Goal: Task Accomplishment & Management: Use online tool/utility

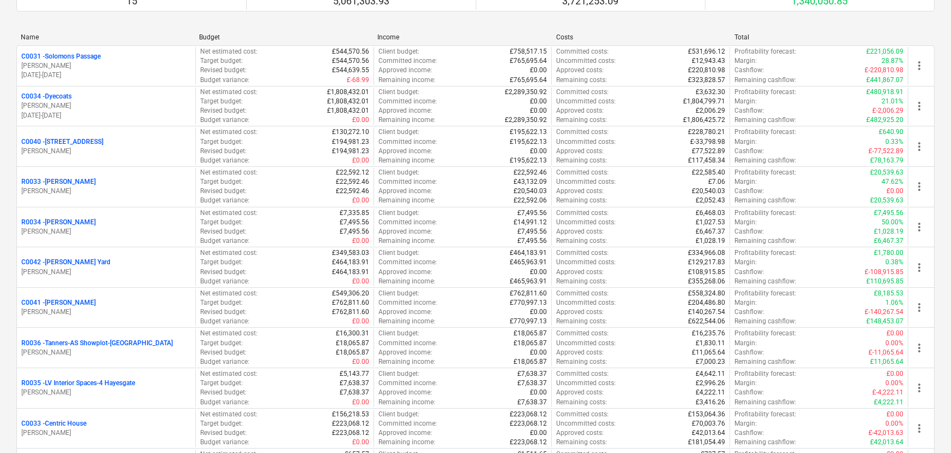
scroll to position [366, 0]
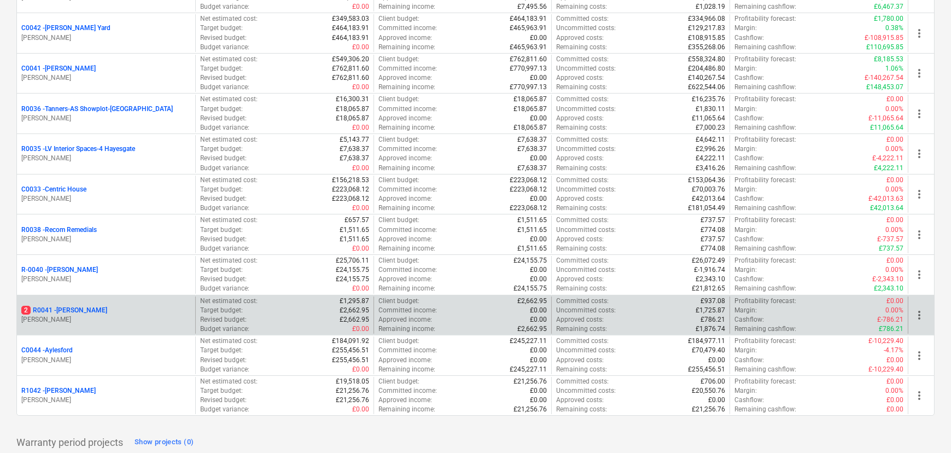
click at [38, 309] on p "2 R0041 - [PERSON_NAME]" at bounding box center [64, 310] width 86 height 9
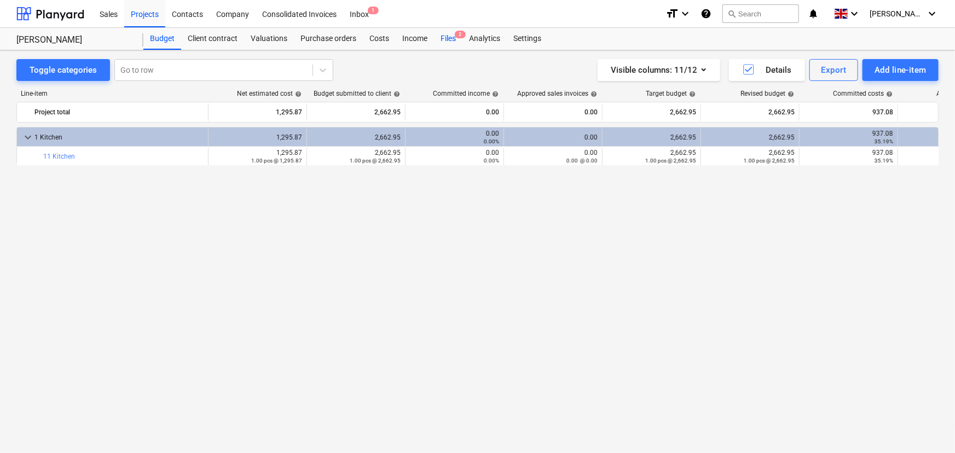
click at [445, 34] on div "Files 2" at bounding box center [448, 39] width 28 height 22
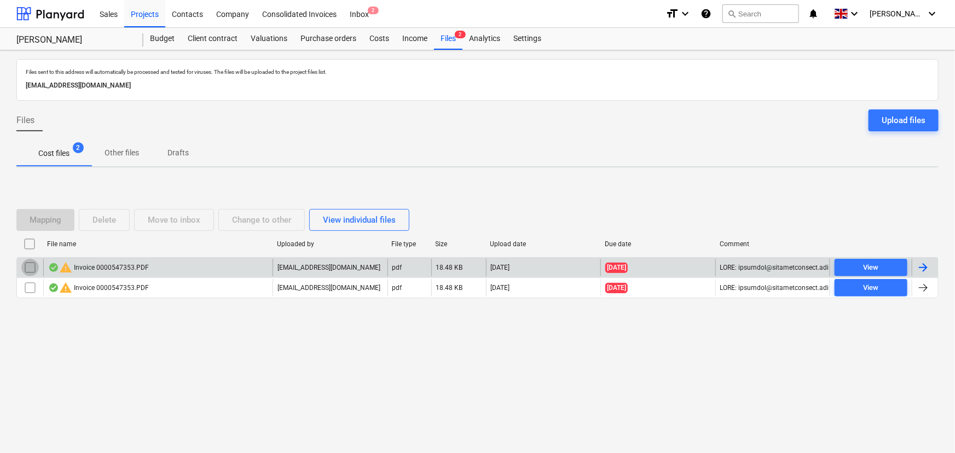
click at [26, 268] on input "checkbox" at bounding box center [30, 268] width 18 height 18
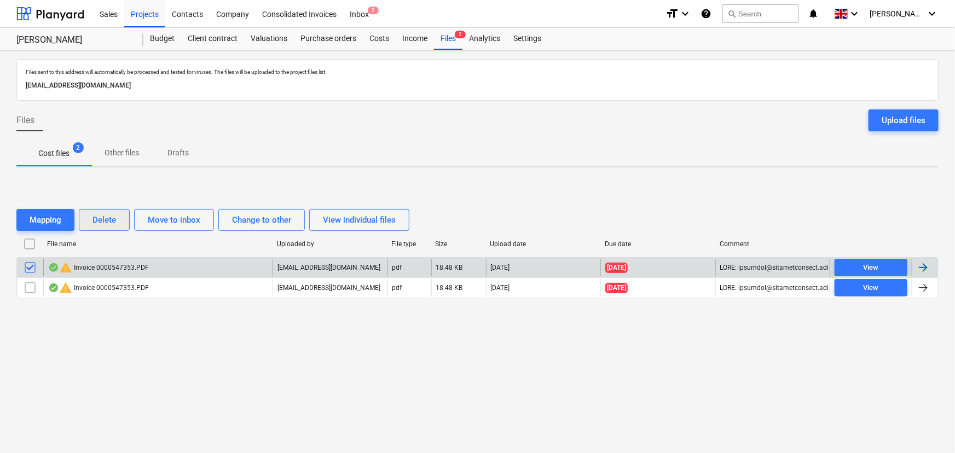
click at [111, 224] on div "Delete" at bounding box center [104, 220] width 24 height 14
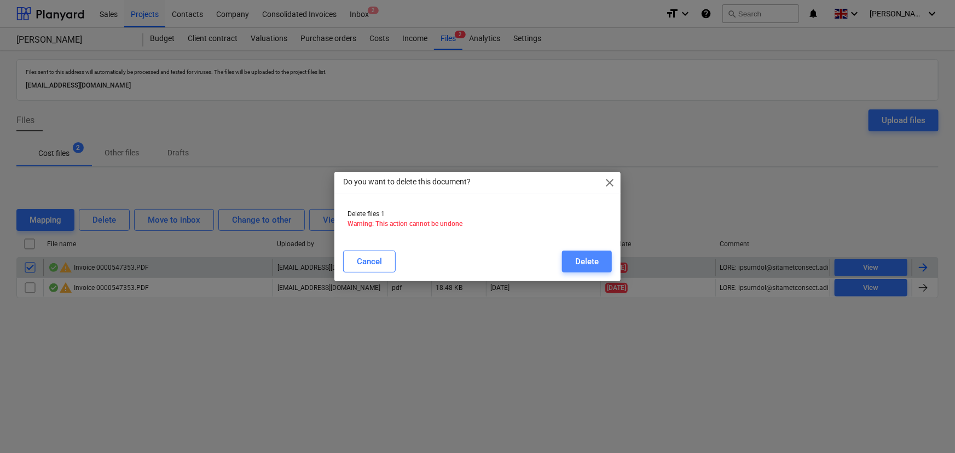
click at [594, 259] on div "Delete" at bounding box center [587, 261] width 24 height 14
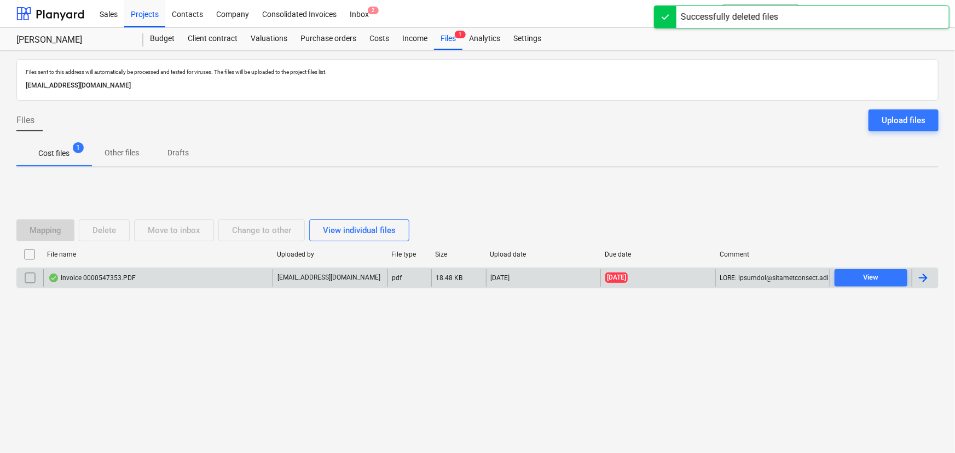
click at [131, 274] on div "Invoice 0000547353.PDF" at bounding box center [92, 278] width 88 height 9
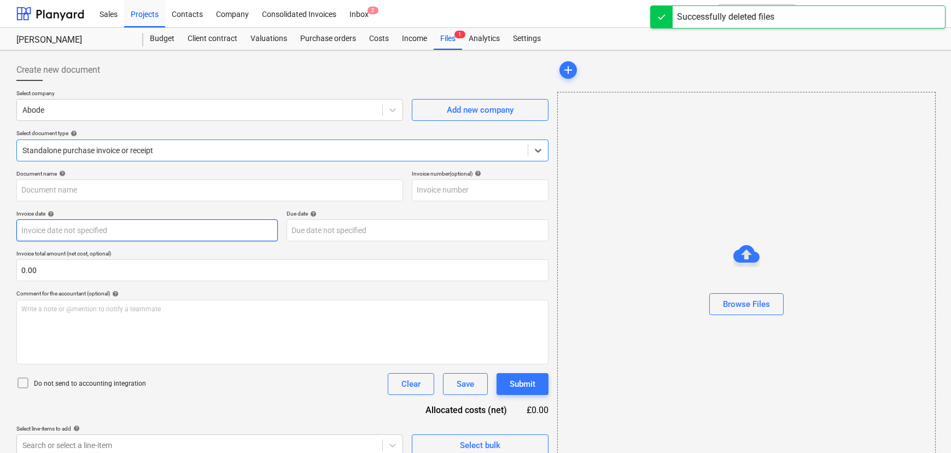
type input "0000547353"
type input "[DATE]"
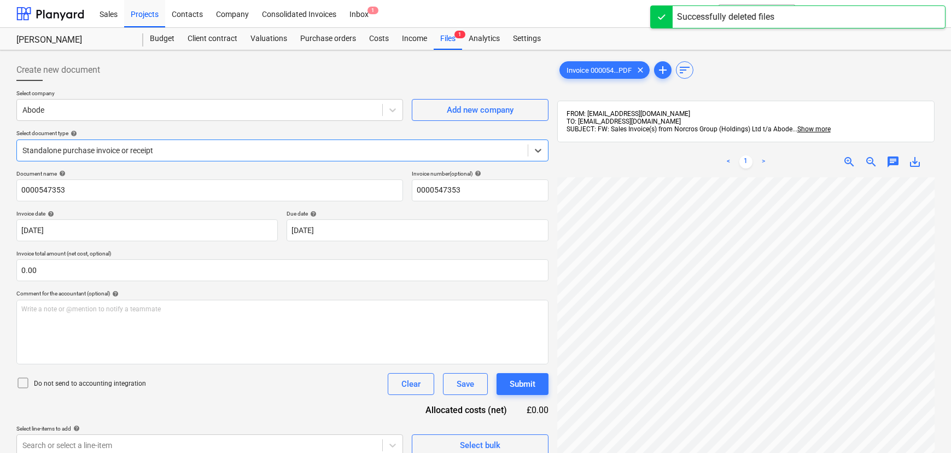
click at [225, 156] on div "Standalone purchase invoice or receipt" at bounding box center [272, 150] width 511 height 15
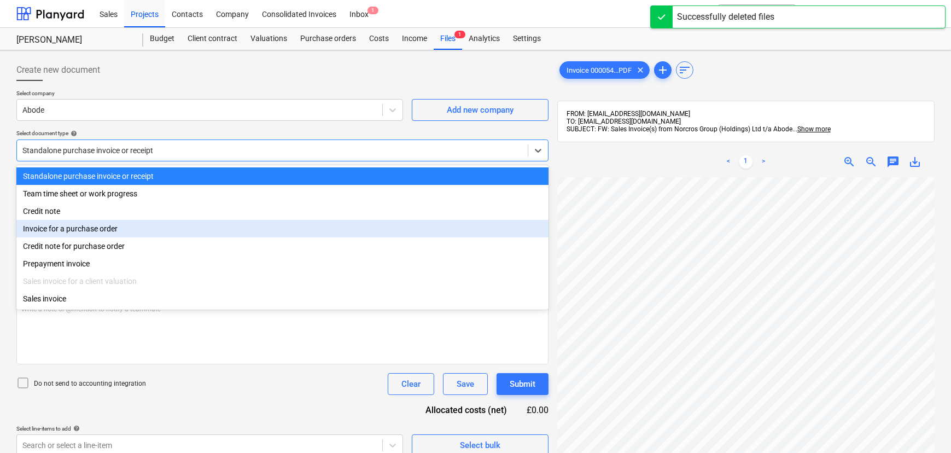
click at [93, 234] on div "Invoice for a purchase order" at bounding box center [282, 229] width 532 height 18
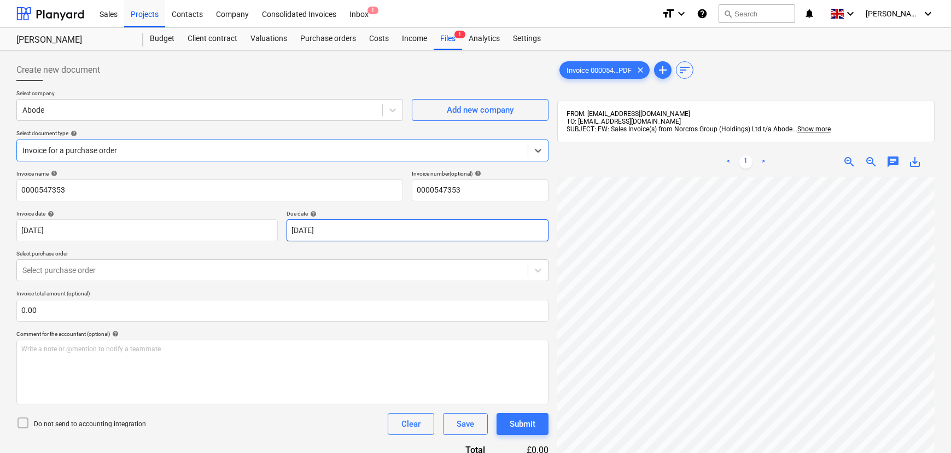
click at [333, 225] on body "Sales Projects Contacts Company Consolidated Invoices Inbox 1 format_size keybo…" at bounding box center [475, 226] width 951 height 453
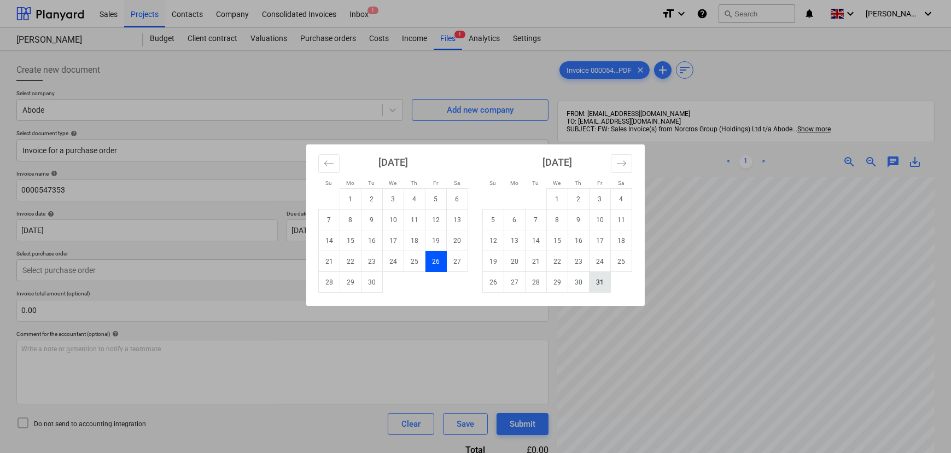
click at [607, 278] on td "31" at bounding box center [600, 282] width 21 height 21
type input "[DATE]"
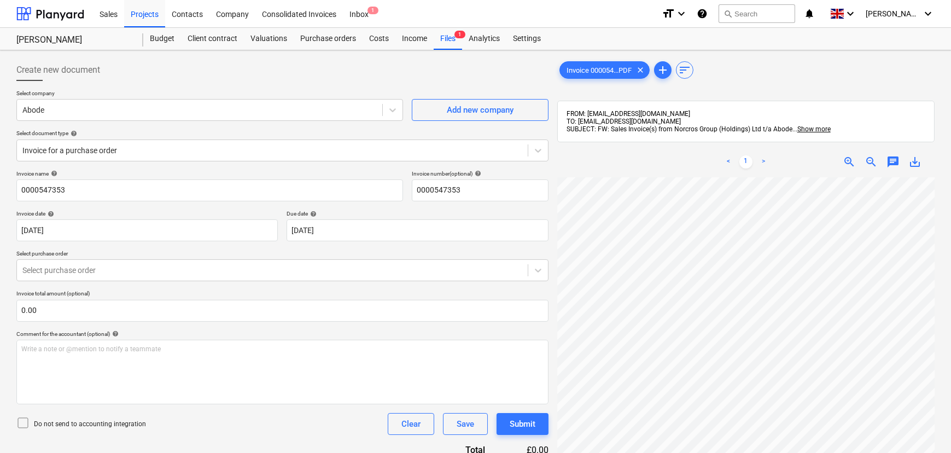
click at [330, 251] on p "Select purchase order" at bounding box center [282, 254] width 532 height 9
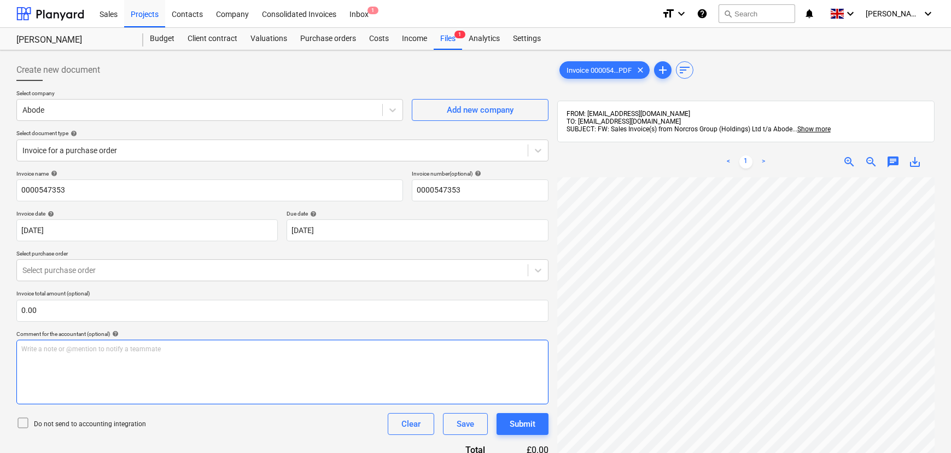
click at [517, 358] on div "Create new document Select company Abode Add new company Select document type h…" at bounding box center [475, 329] width 927 height 549
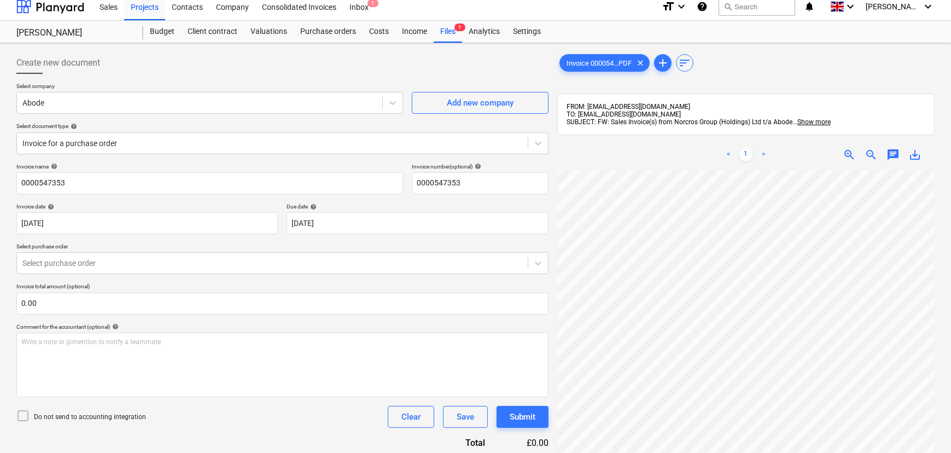
scroll to position [7, 0]
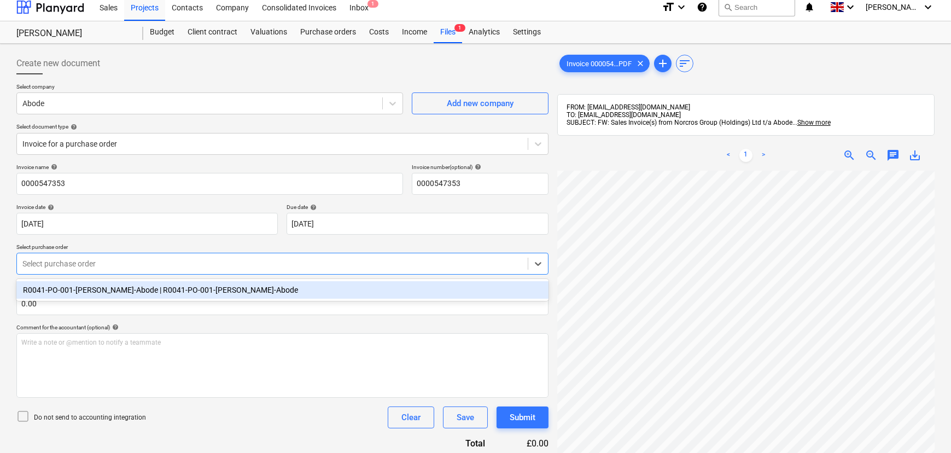
click at [106, 262] on div at bounding box center [272, 263] width 500 height 11
click at [112, 290] on div "R0041-PO-001-[PERSON_NAME]-Abode | R0041-PO-001-[PERSON_NAME]-Abode" at bounding box center [282, 290] width 532 height 18
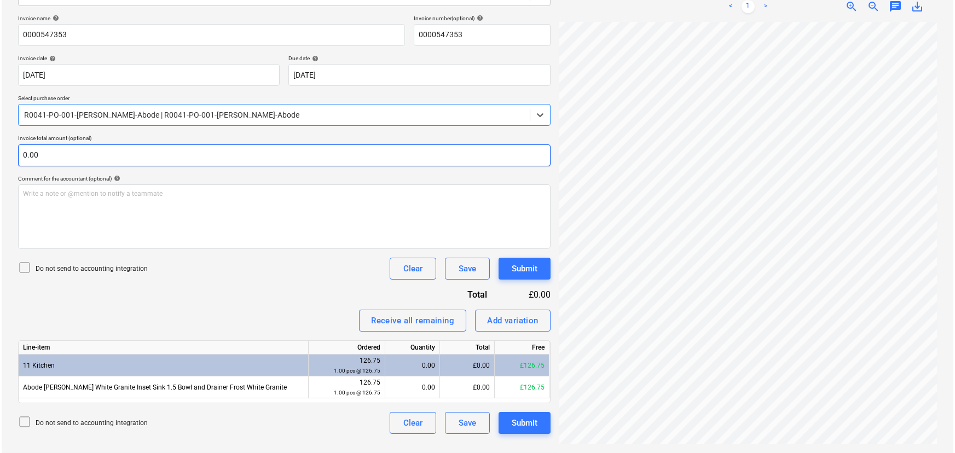
scroll to position [156, 0]
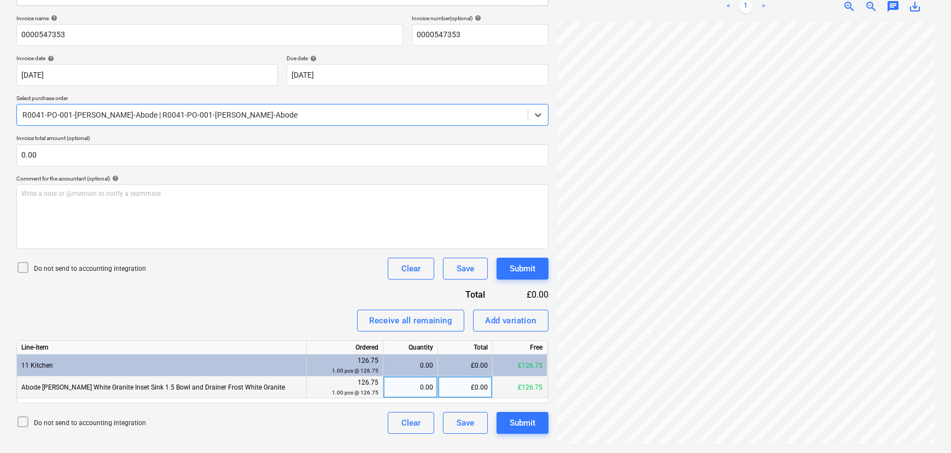
click at [409, 385] on div "0.00" at bounding box center [410, 387] width 45 height 22
type input "1"
click at [293, 410] on div "Invoice name help 0000547353 Invoice number (optional) help 0000547353 Invoice …" at bounding box center [282, 224] width 532 height 419
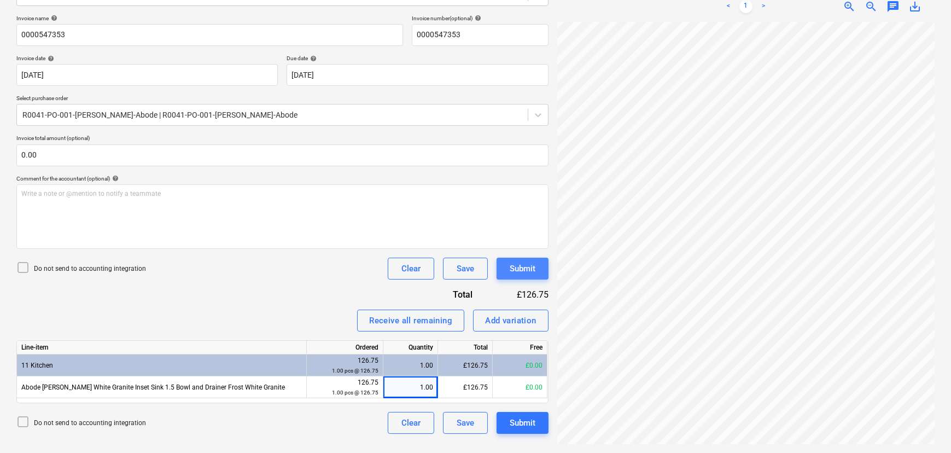
click at [526, 270] on div "Submit" at bounding box center [523, 268] width 26 height 14
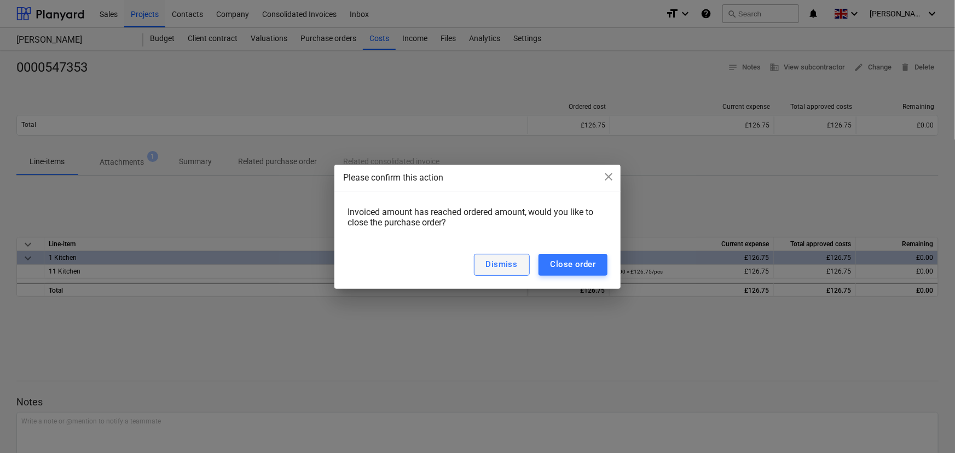
click at [499, 265] on div "Dismiss" at bounding box center [502, 264] width 32 height 14
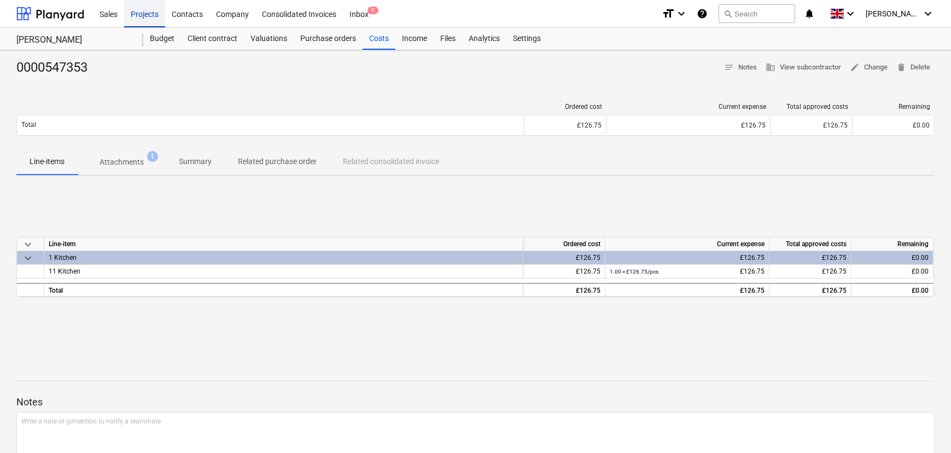
click at [133, 21] on div "Projects" at bounding box center [144, 13] width 41 height 28
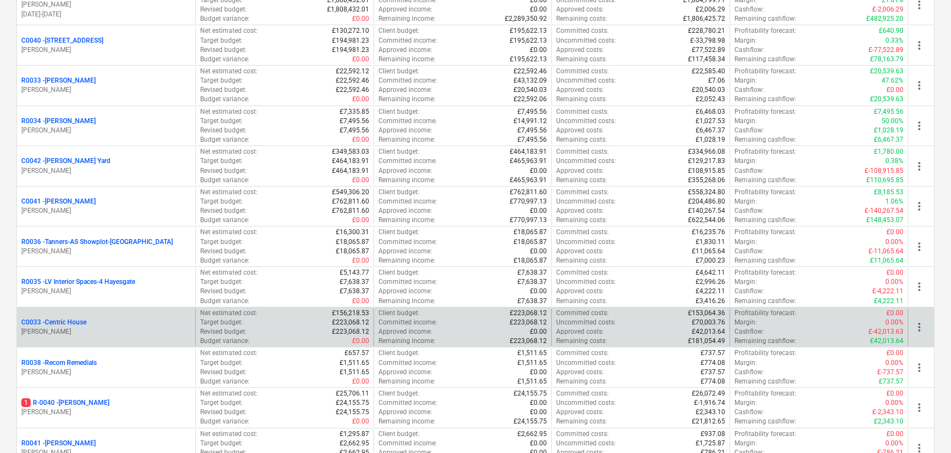
scroll to position [248, 0]
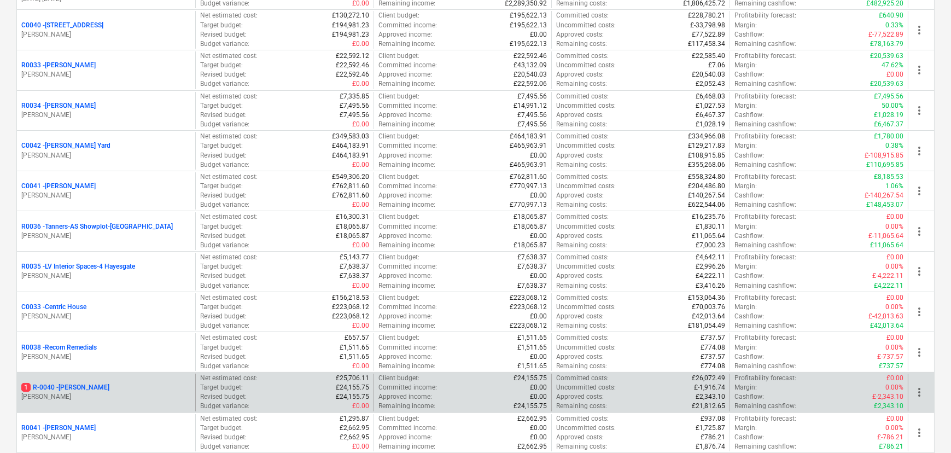
click at [96, 386] on p "1 R-0040 - [PERSON_NAME]" at bounding box center [65, 387] width 88 height 9
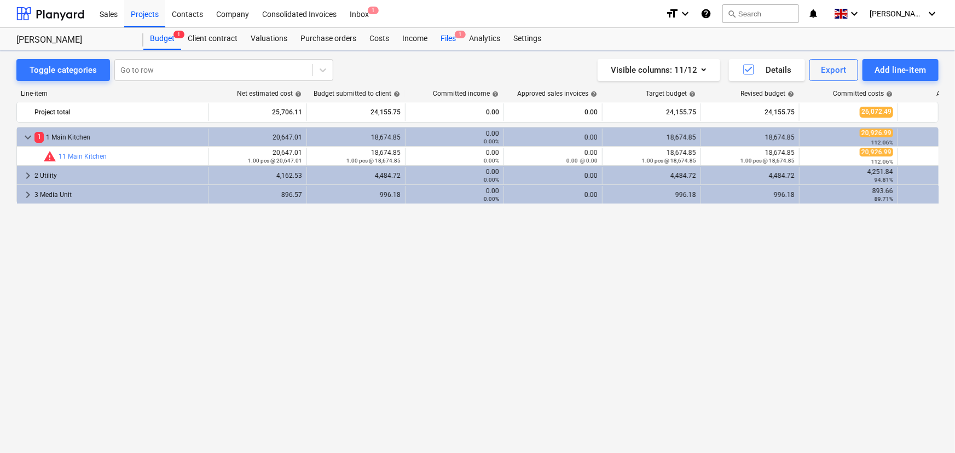
click at [450, 37] on div "Files 1" at bounding box center [448, 39] width 28 height 22
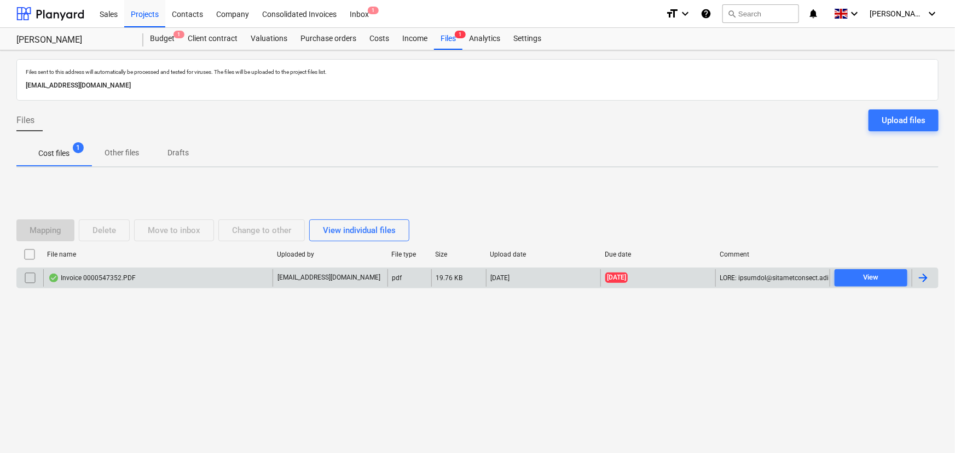
click at [144, 273] on div "Invoice 0000547352.PDF" at bounding box center [157, 278] width 229 height 18
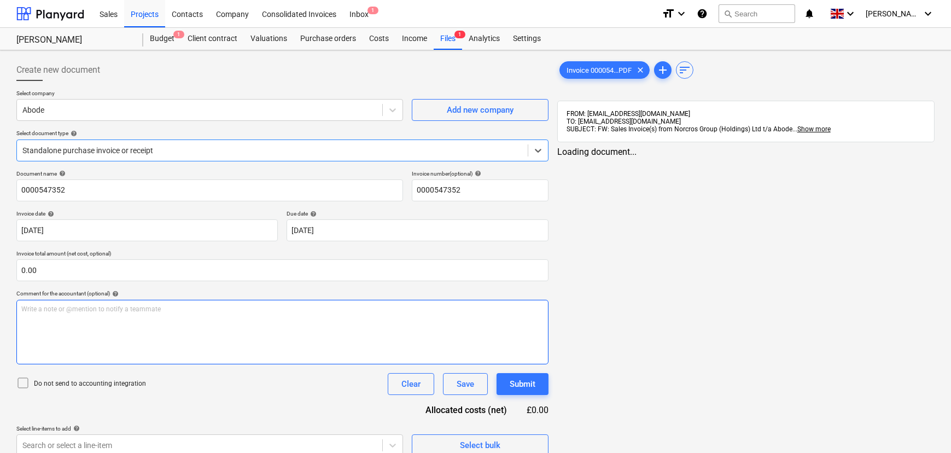
type input "0000547352"
type input "[DATE]"
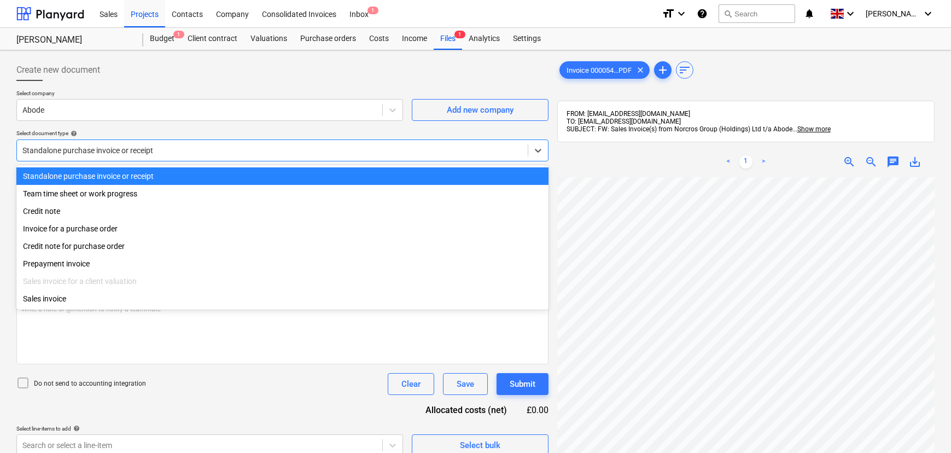
click at [224, 151] on div at bounding box center [272, 150] width 500 height 11
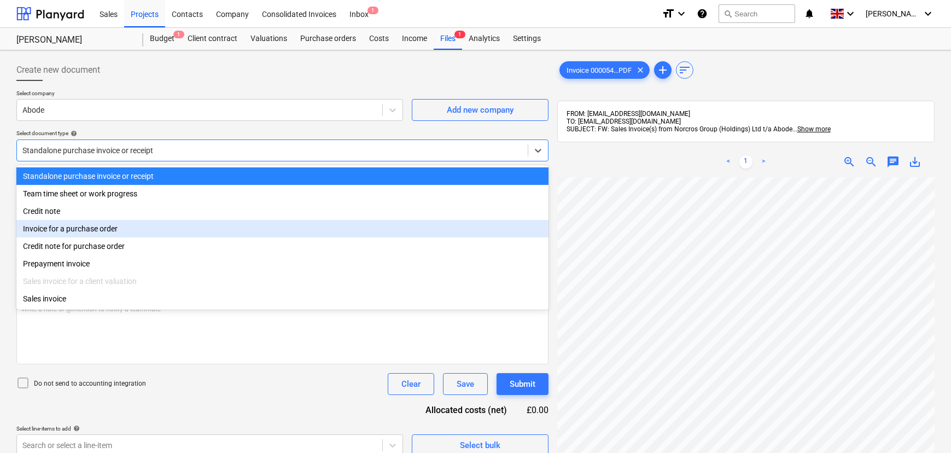
click at [66, 228] on div "Invoice for a purchase order" at bounding box center [282, 229] width 532 height 18
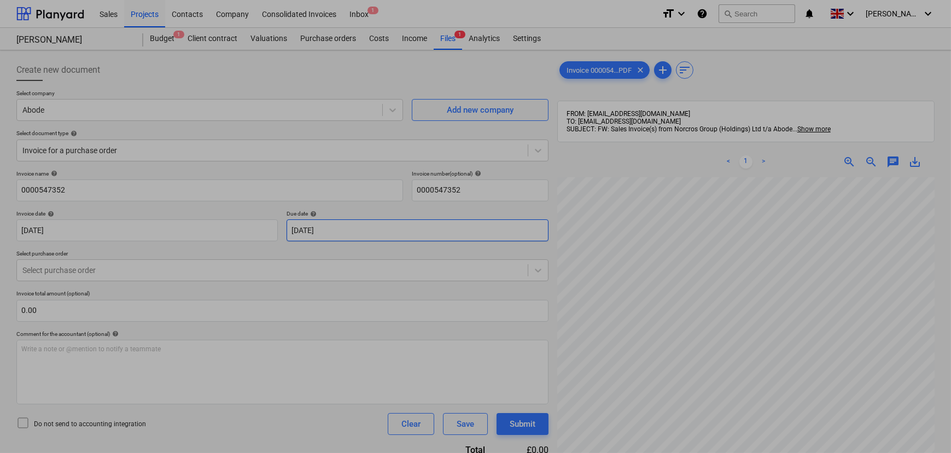
click at [356, 235] on body "Sales Projects Contacts Company Consolidated Invoices Inbox 1 format_size keybo…" at bounding box center [475, 226] width 951 height 453
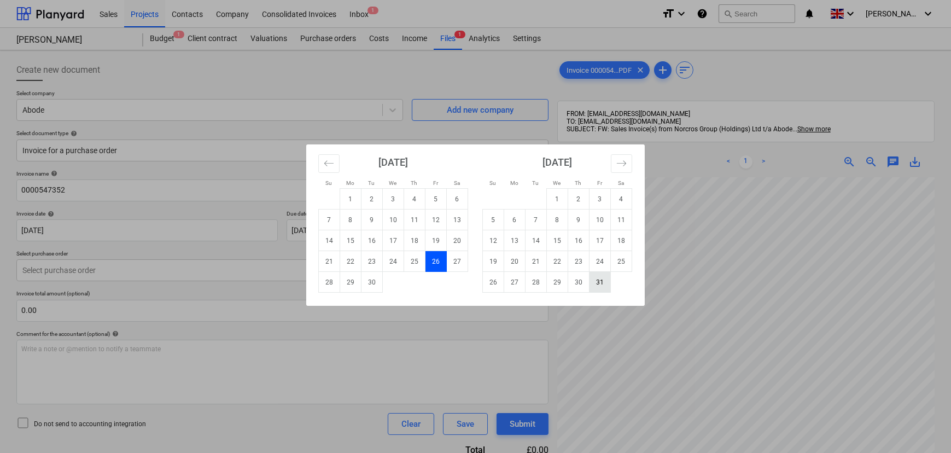
click at [602, 283] on td "31" at bounding box center [600, 282] width 21 height 21
type input "[DATE]"
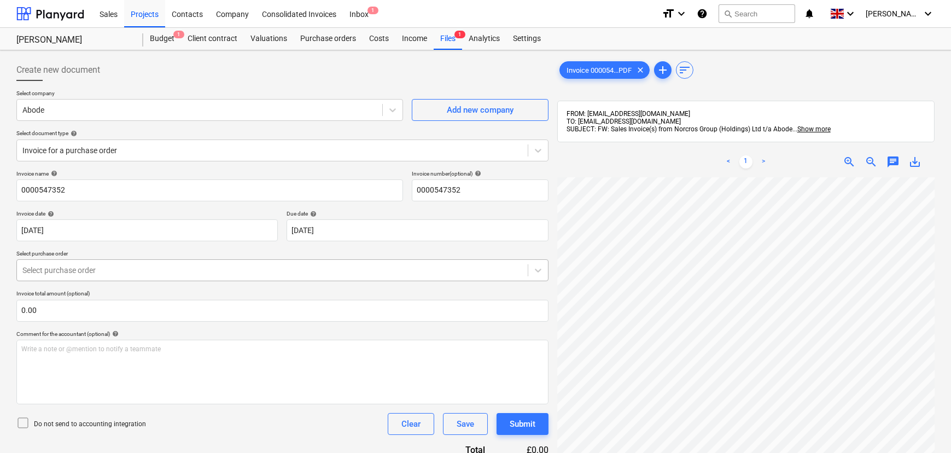
click at [48, 276] on div "Select purchase order" at bounding box center [272, 270] width 511 height 15
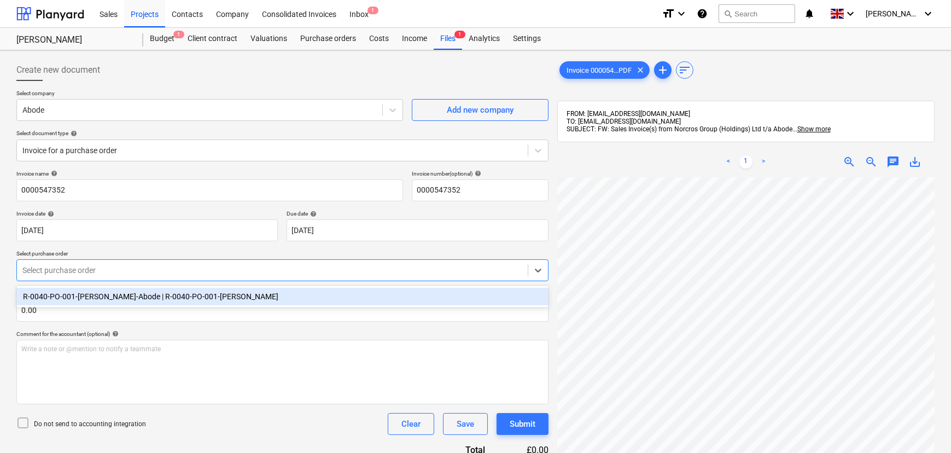
click at [71, 303] on div "R-0040-PO-001-[PERSON_NAME]-Abode | R-0040-PO-001-[PERSON_NAME]" at bounding box center [282, 297] width 532 height 18
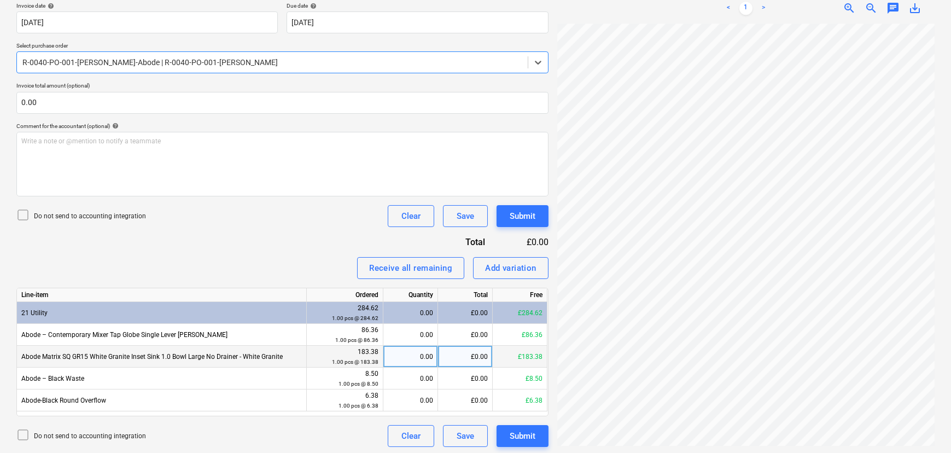
scroll to position [210, 0]
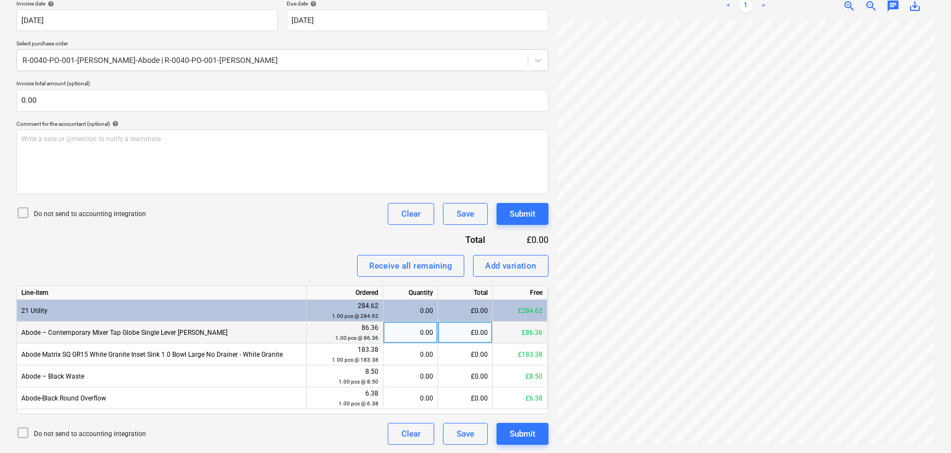
click at [431, 329] on div "0.00" at bounding box center [410, 333] width 45 height 22
type input "1"
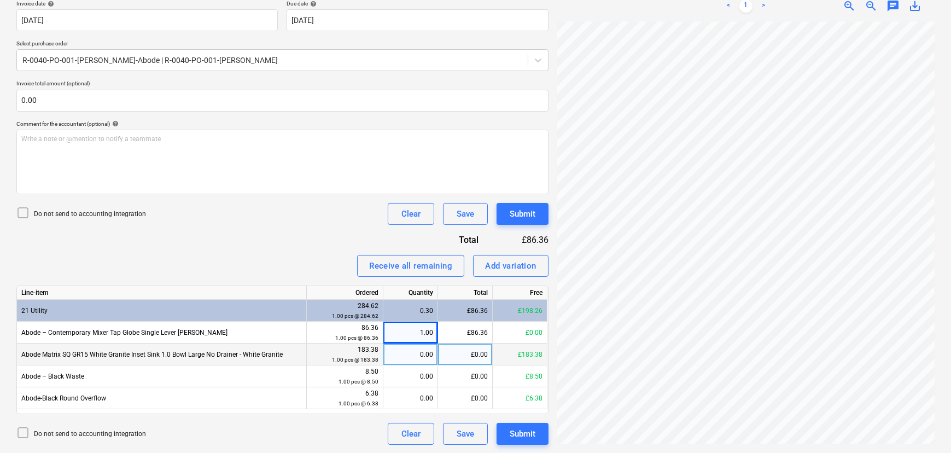
click at [427, 358] on div "0.00" at bounding box center [410, 355] width 45 height 22
type input "1"
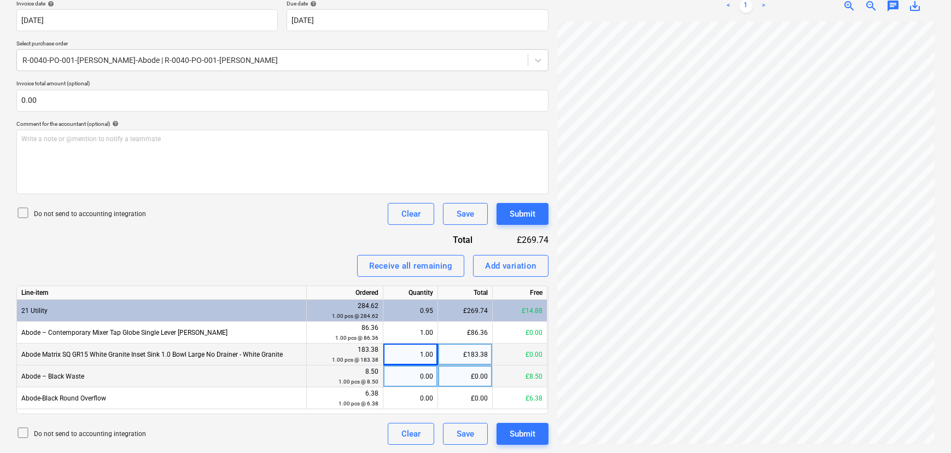
click at [423, 376] on div "0.00" at bounding box center [410, 376] width 45 height 22
type input "1"
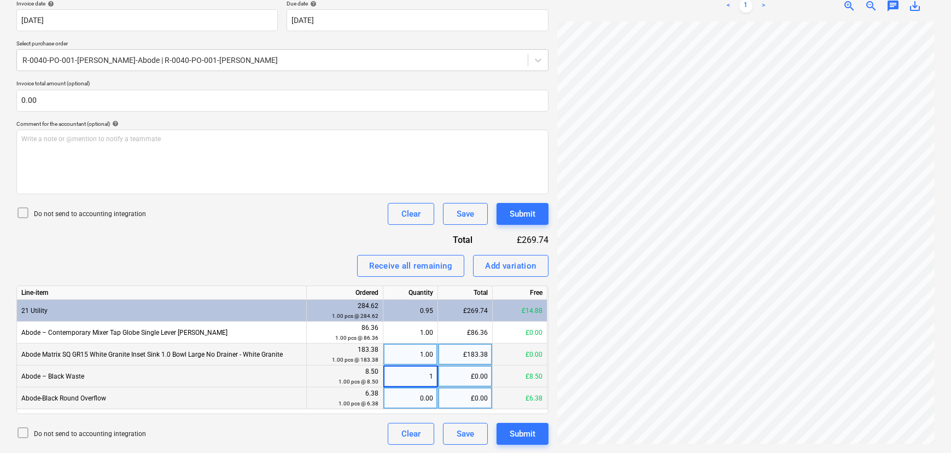
click at [421, 400] on div "0.00" at bounding box center [410, 398] width 45 height 22
type input "1"
click at [365, 432] on div "Do not send to accounting integration Clear Save Submit" at bounding box center [282, 434] width 532 height 22
click at [528, 434] on div "Submit" at bounding box center [523, 434] width 26 height 14
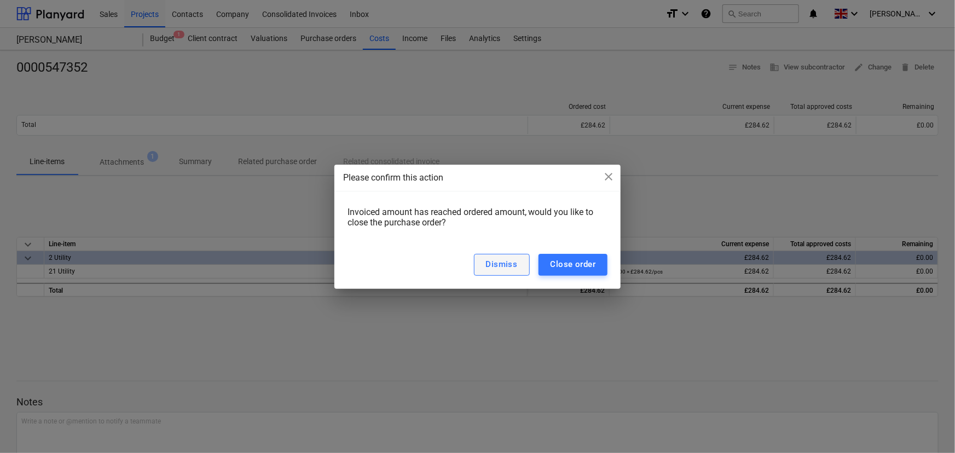
click at [516, 270] on div "Dismiss" at bounding box center [502, 264] width 32 height 14
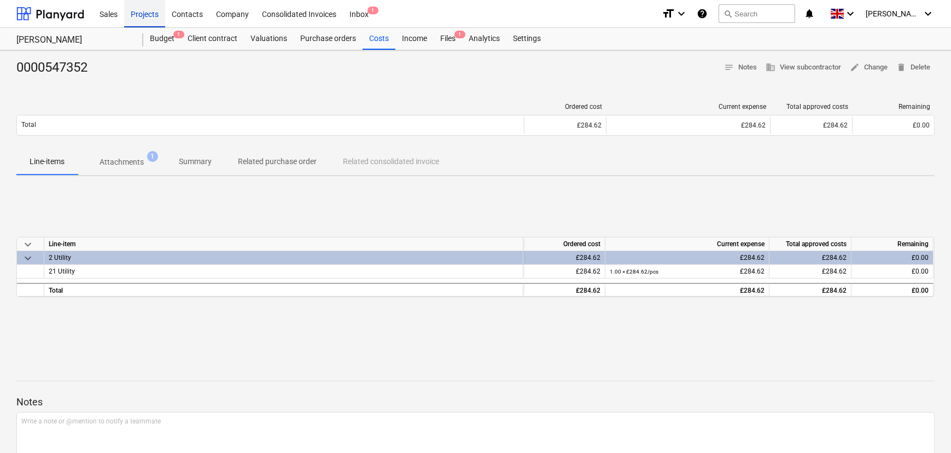
click at [150, 13] on div "Projects" at bounding box center [144, 13] width 41 height 28
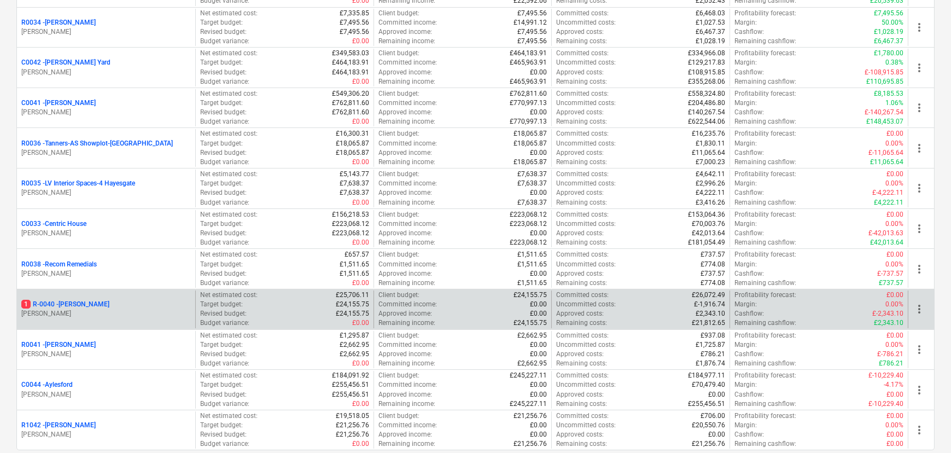
scroll to position [348, 0]
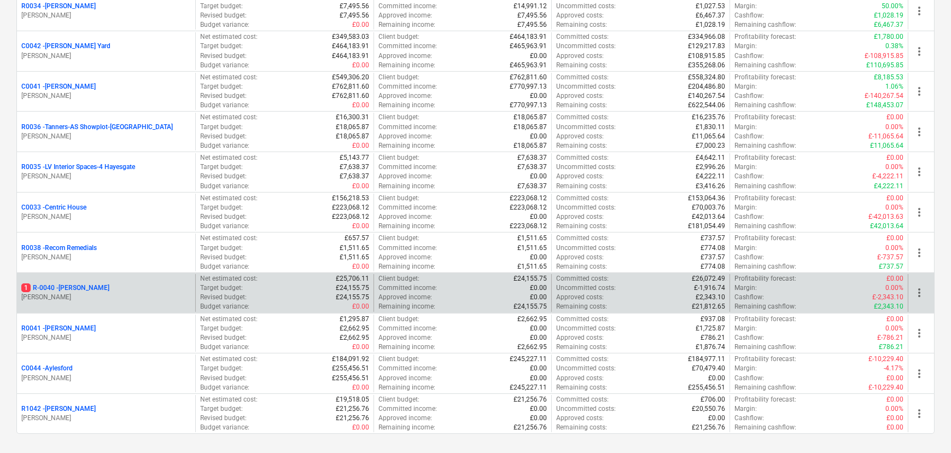
click at [55, 289] on p "1 R-0040 - [PERSON_NAME]" at bounding box center [65, 287] width 88 height 9
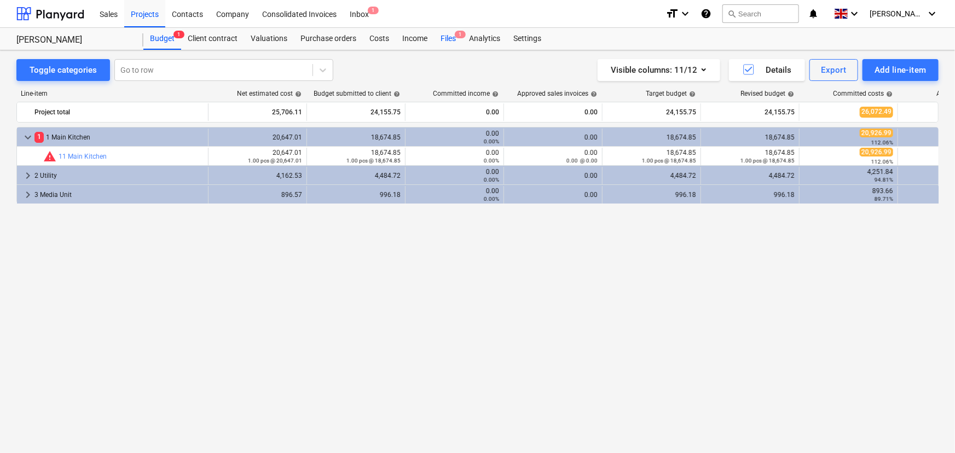
click at [458, 34] on span "1" at bounding box center [460, 35] width 11 height 8
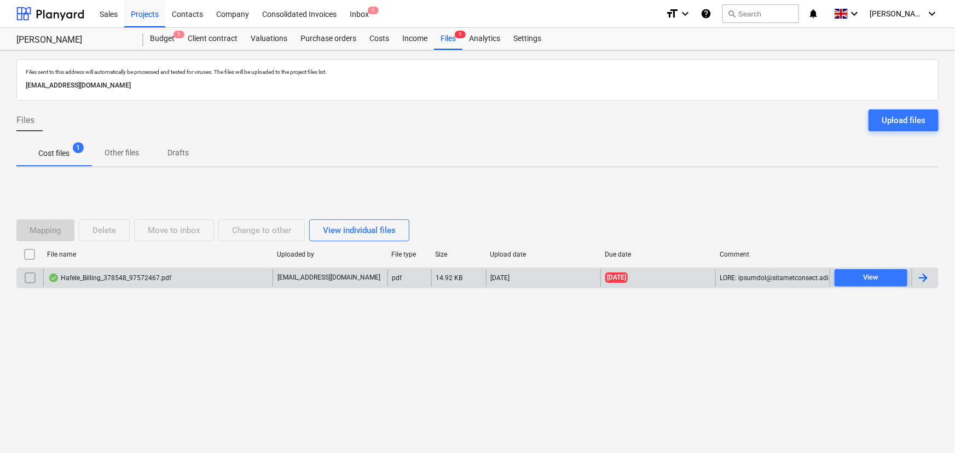
click at [133, 281] on div "Hafele_Billing_378548_97572467.pdf" at bounding box center [109, 278] width 123 height 9
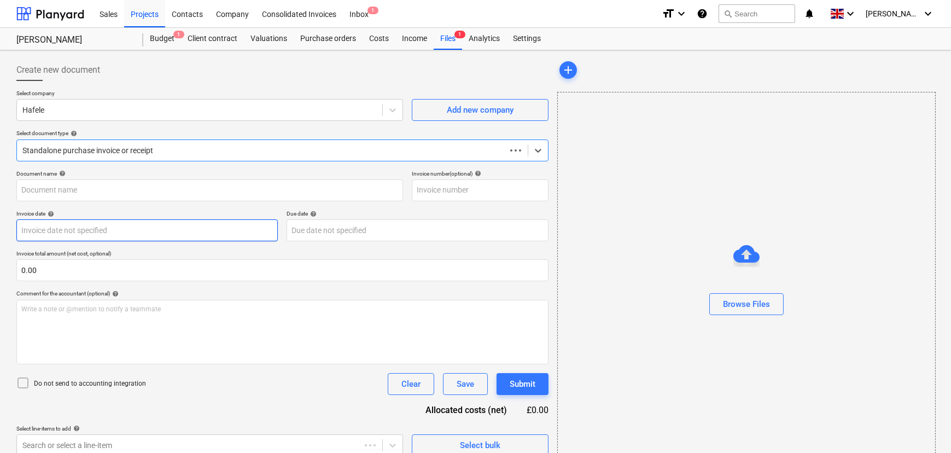
type input "97572467"
type input "[DATE]"
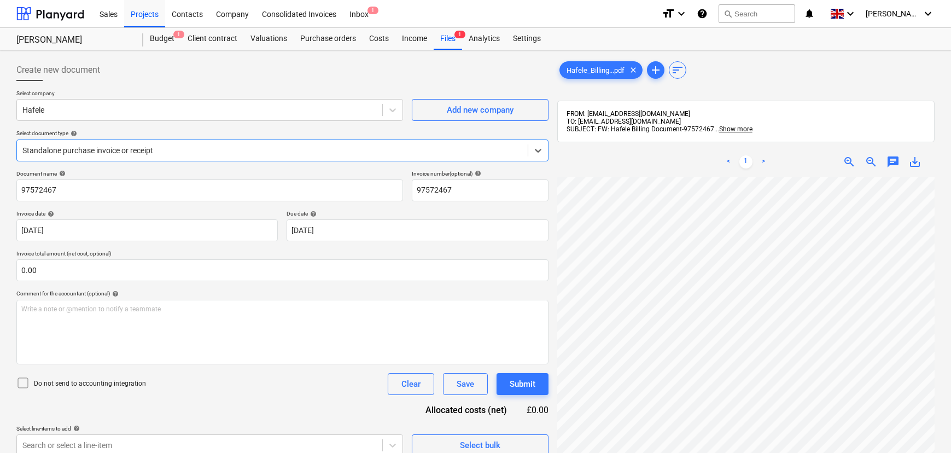
click at [237, 147] on div at bounding box center [272, 150] width 500 height 11
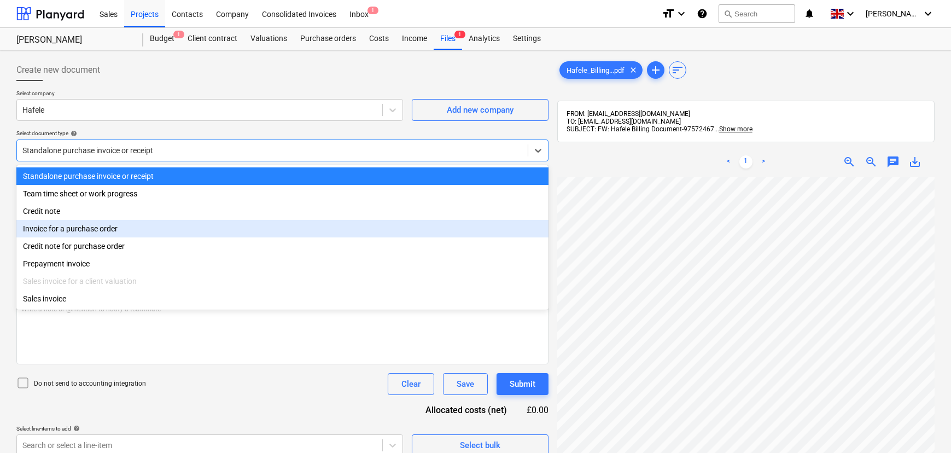
click at [148, 230] on div "Invoice for a purchase order" at bounding box center [282, 229] width 532 height 18
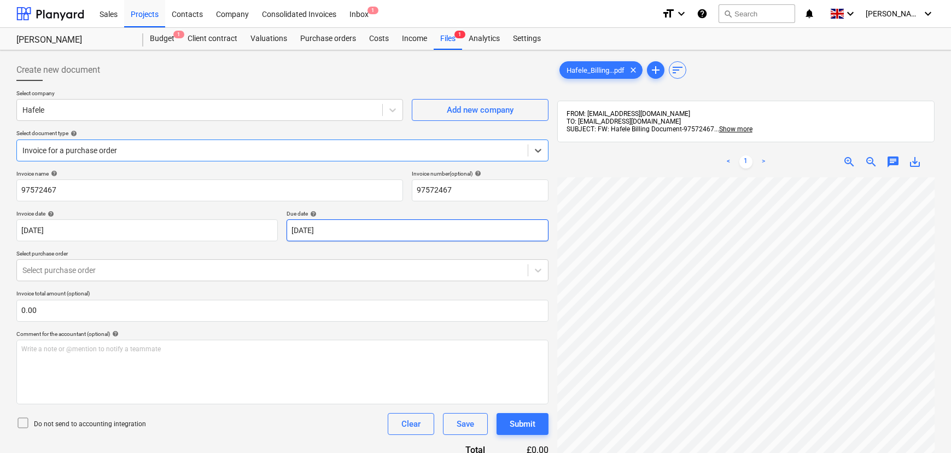
click at [339, 219] on body "Sales Projects Contacts Company Consolidated Invoices Inbox 1 format_size keybo…" at bounding box center [475, 226] width 951 height 453
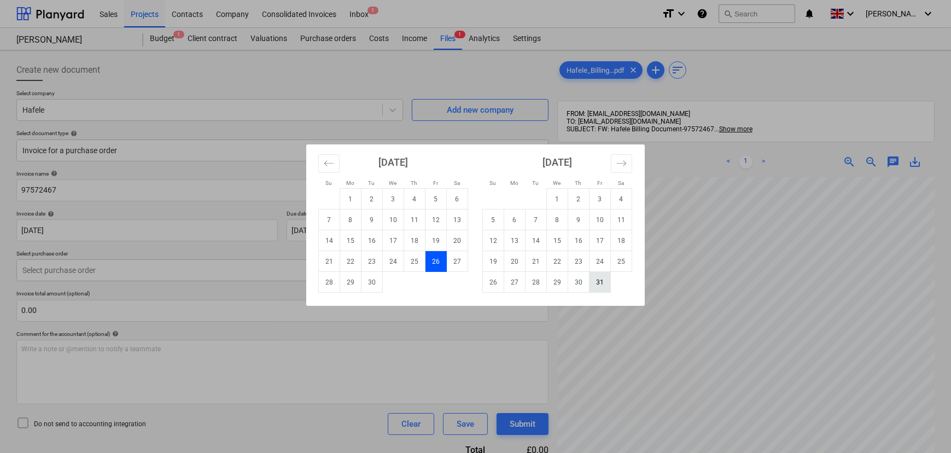
click at [596, 281] on td "31" at bounding box center [600, 282] width 21 height 21
type input "[DATE]"
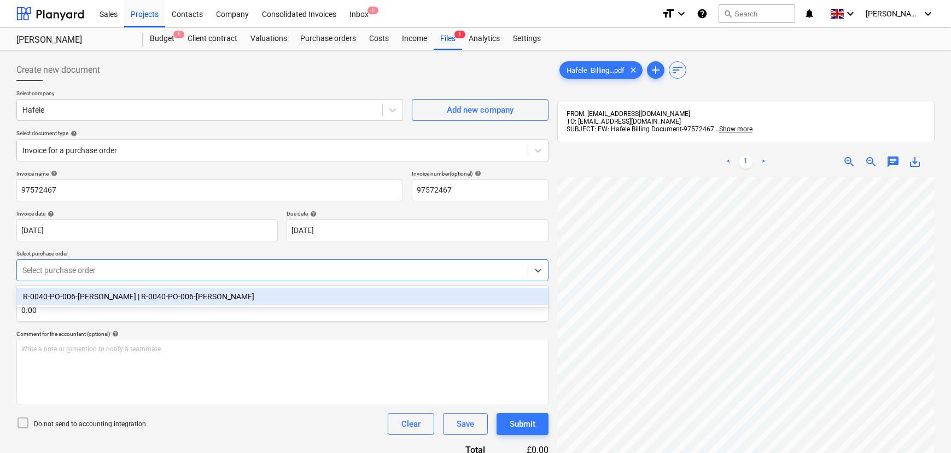
click at [114, 270] on div at bounding box center [272, 270] width 500 height 11
click at [113, 297] on div "R-0040-PO-006-[PERSON_NAME] | R-0040-PO-006-[PERSON_NAME]" at bounding box center [282, 297] width 532 height 18
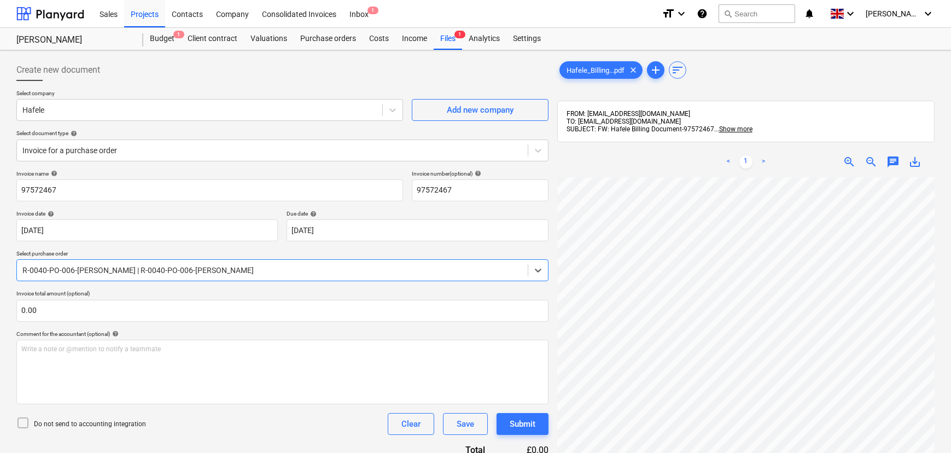
click at [165, 293] on p "Invoice total amount (optional)" at bounding box center [282, 294] width 532 height 9
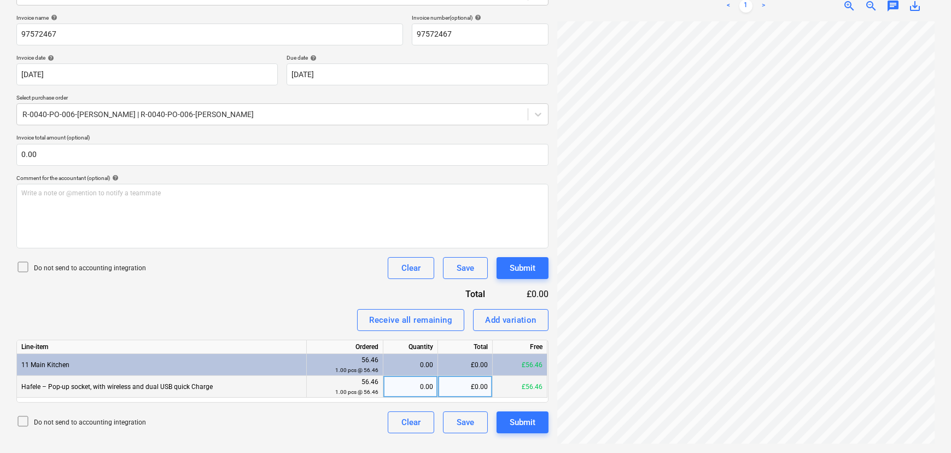
click at [405, 387] on div "0.00" at bounding box center [410, 387] width 45 height 22
click at [410, 391] on div "0.00" at bounding box center [410, 387] width 45 height 22
type input "1"
click at [359, 421] on div "Do not send to accounting integration Clear Save Submit" at bounding box center [282, 422] width 532 height 22
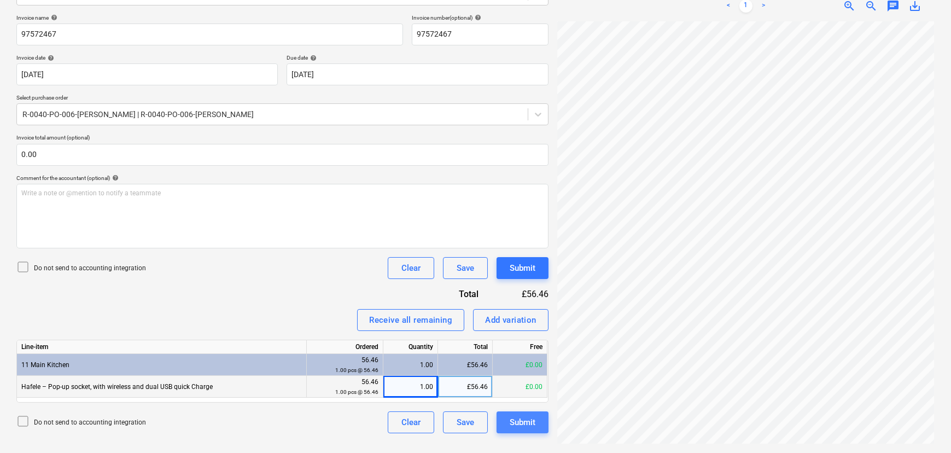
click at [523, 411] on button "Submit" at bounding box center [523, 422] width 52 height 22
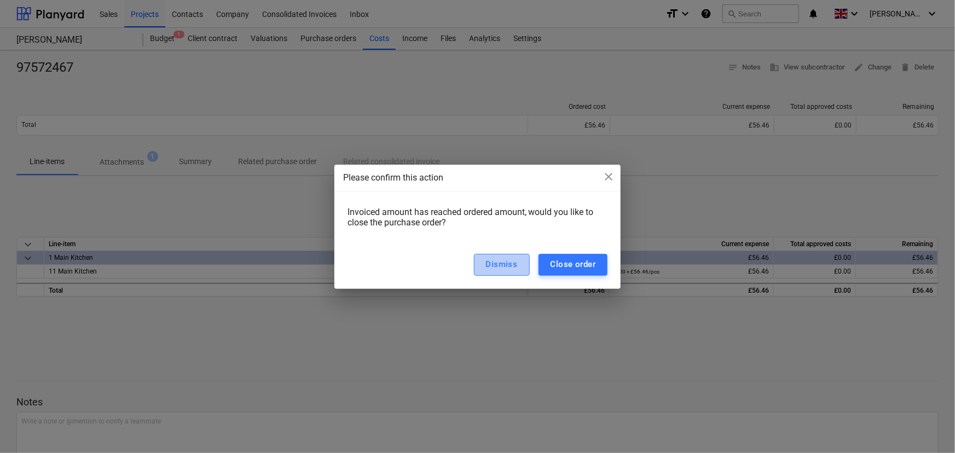
click at [481, 262] on button "Dismiss" at bounding box center [502, 265] width 56 height 22
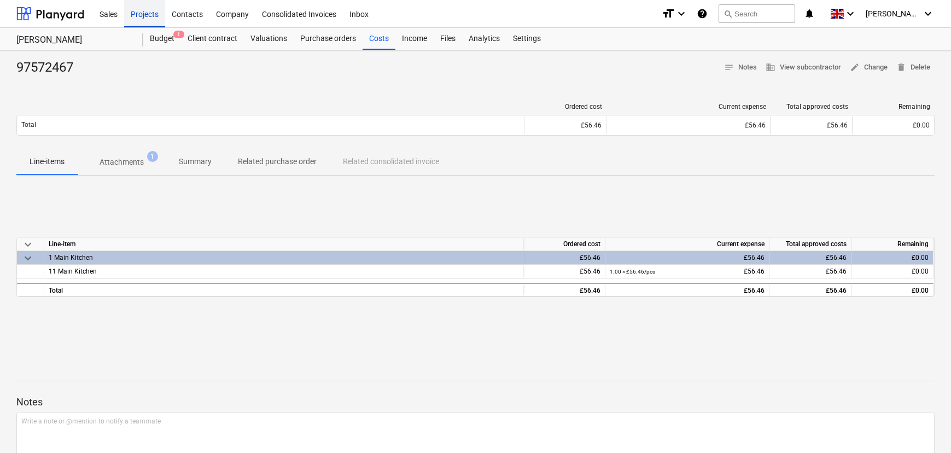
click at [133, 18] on div "Projects" at bounding box center [144, 13] width 41 height 28
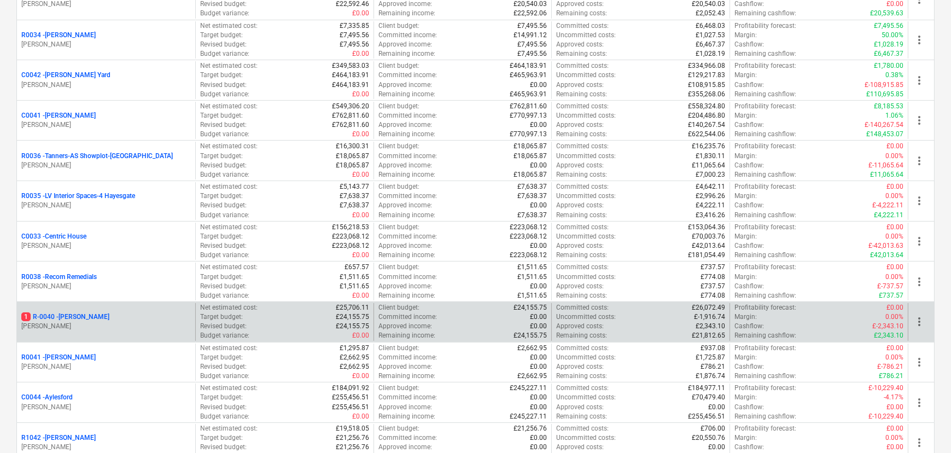
scroll to position [348, 0]
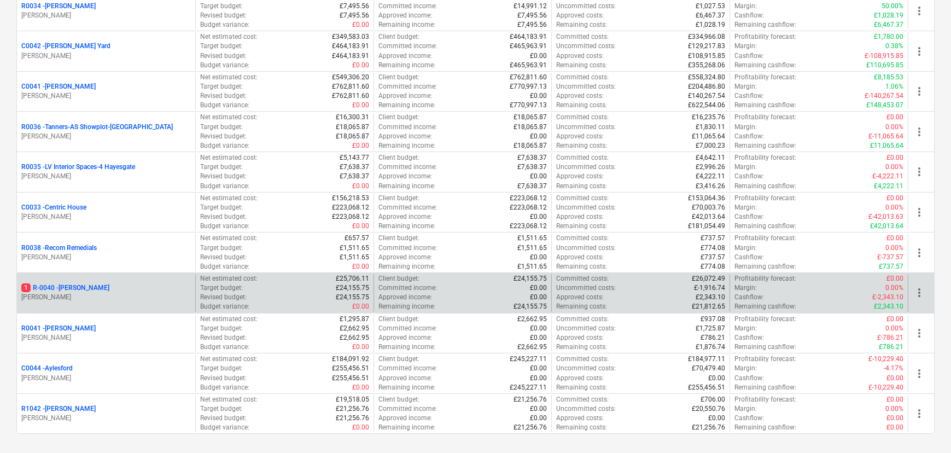
click at [57, 285] on p "1 R-0040 - [PERSON_NAME]" at bounding box center [65, 287] width 88 height 9
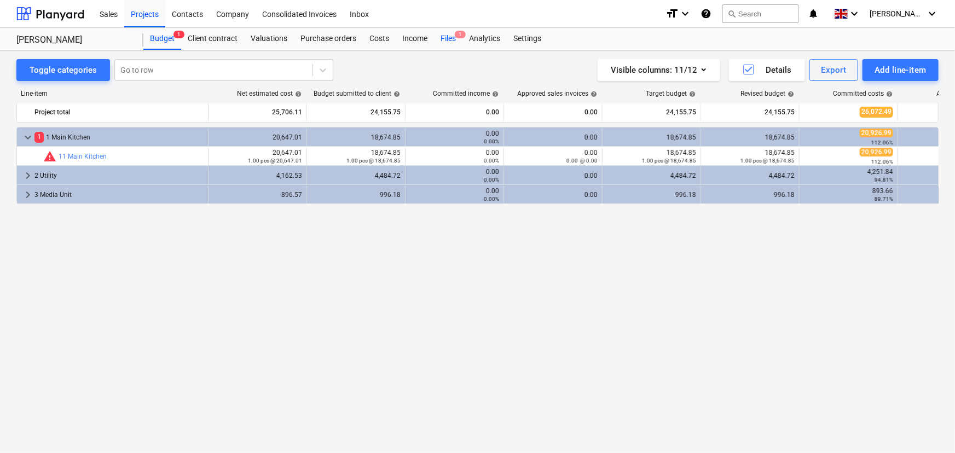
click at [438, 37] on div "Files 1" at bounding box center [448, 39] width 28 height 22
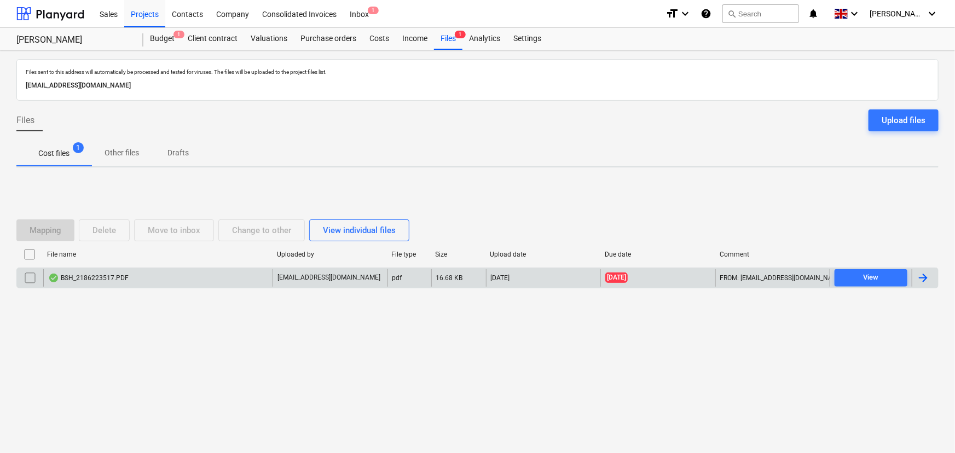
click at [155, 279] on div "BSH_2186223517.PDF" at bounding box center [157, 278] width 229 height 18
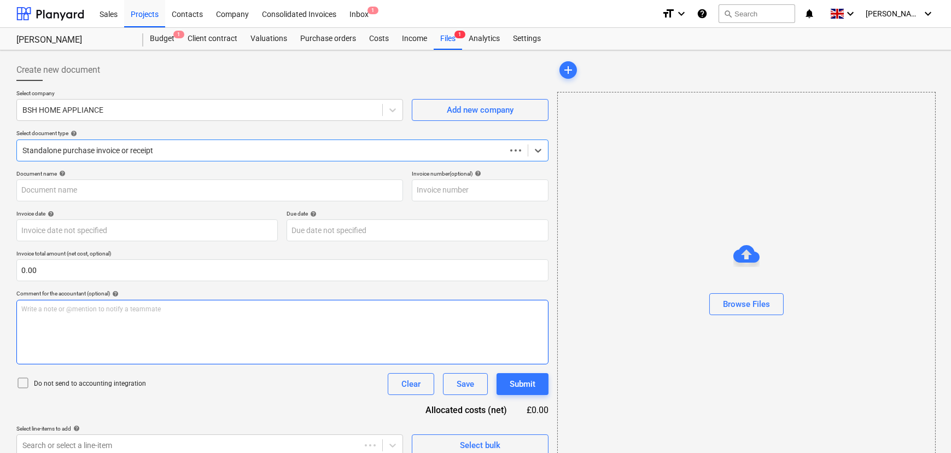
type input "2186223517"
type input "[DATE]"
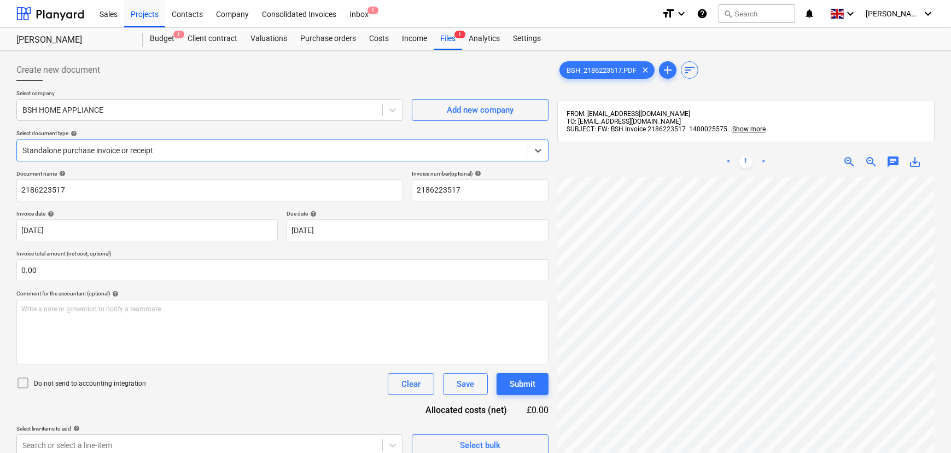
click at [112, 154] on div at bounding box center [272, 150] width 500 height 11
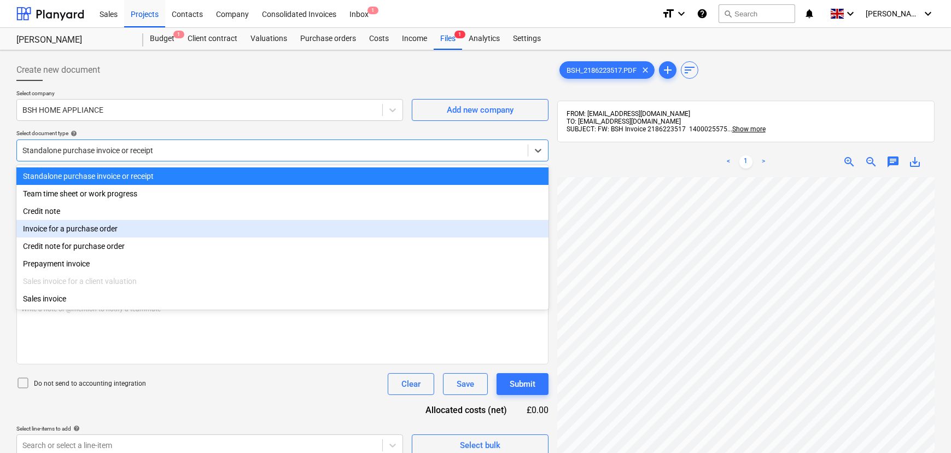
click at [112, 230] on div "Invoice for a purchase order" at bounding box center [282, 229] width 532 height 18
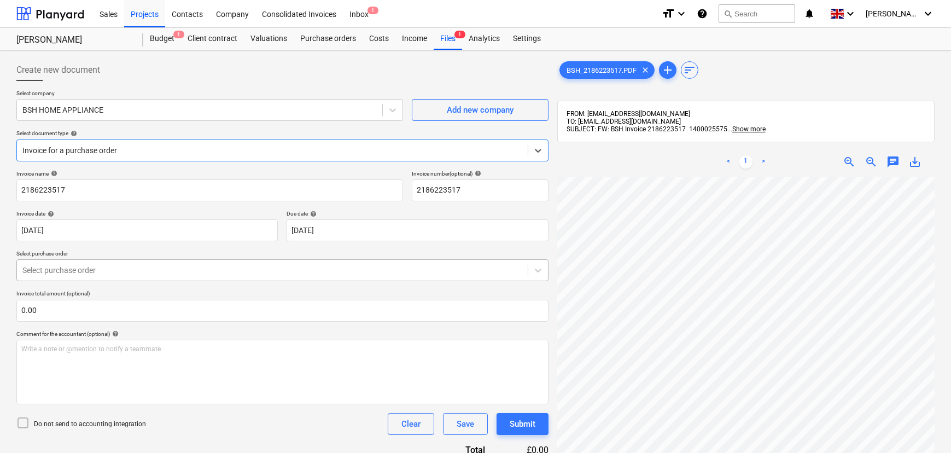
click at [120, 261] on div "Select purchase order" at bounding box center [282, 270] width 532 height 22
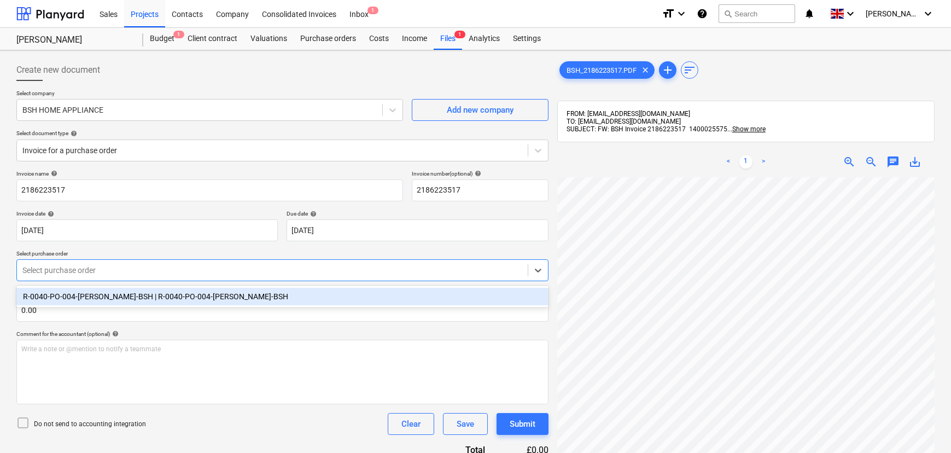
click at [120, 292] on div "R-0040-PO-004-[PERSON_NAME]-BSH | R-0040-PO-004-[PERSON_NAME]-BSH" at bounding box center [282, 297] width 532 height 18
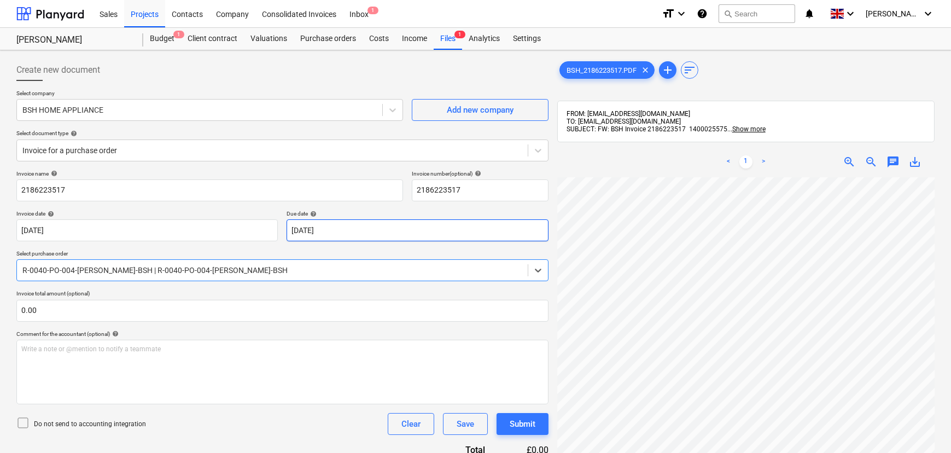
click at [386, 224] on body "Sales Projects Contacts Company Consolidated Invoices Inbox 1 format_size keybo…" at bounding box center [475, 226] width 951 height 453
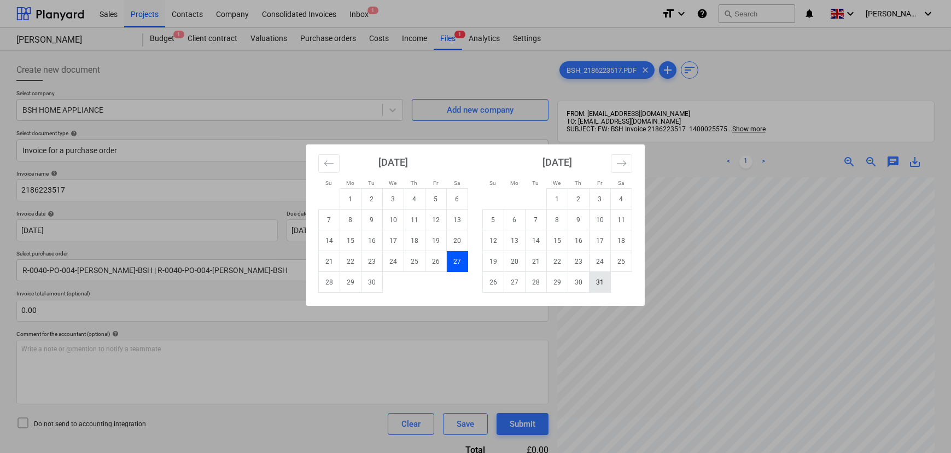
click at [607, 276] on td "31" at bounding box center [600, 282] width 21 height 21
type input "[DATE]"
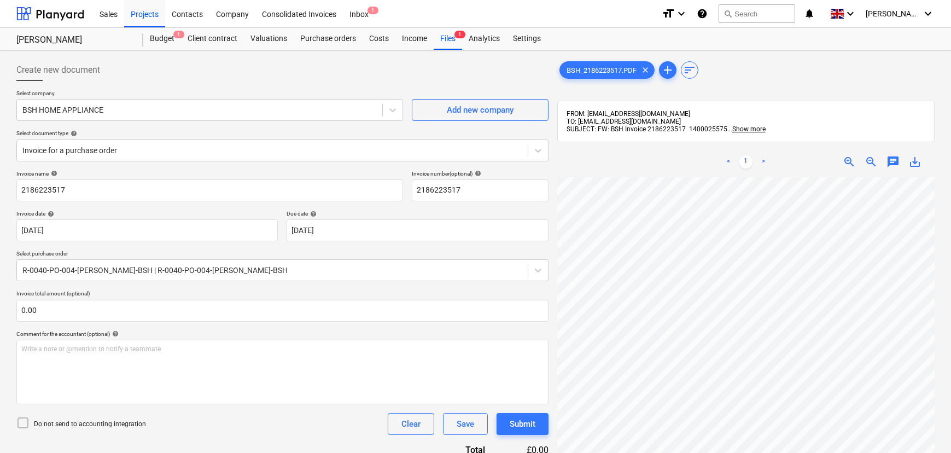
click at [356, 296] on p "Invoice total amount (optional)" at bounding box center [282, 294] width 532 height 9
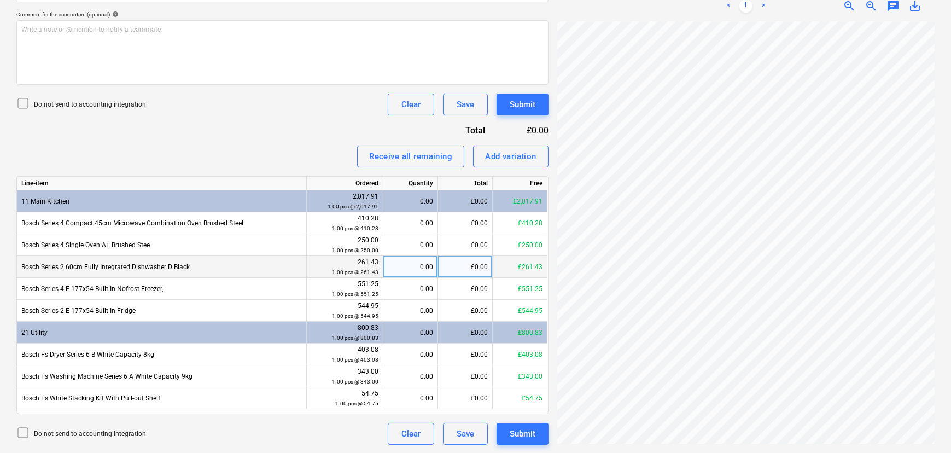
scroll to position [99, 0]
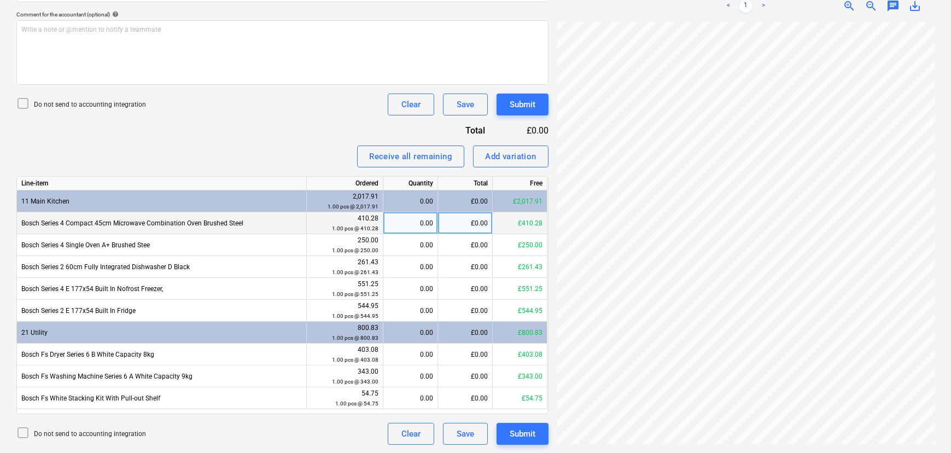
click at [393, 223] on div "0.00" at bounding box center [410, 223] width 45 height 22
type input "1"
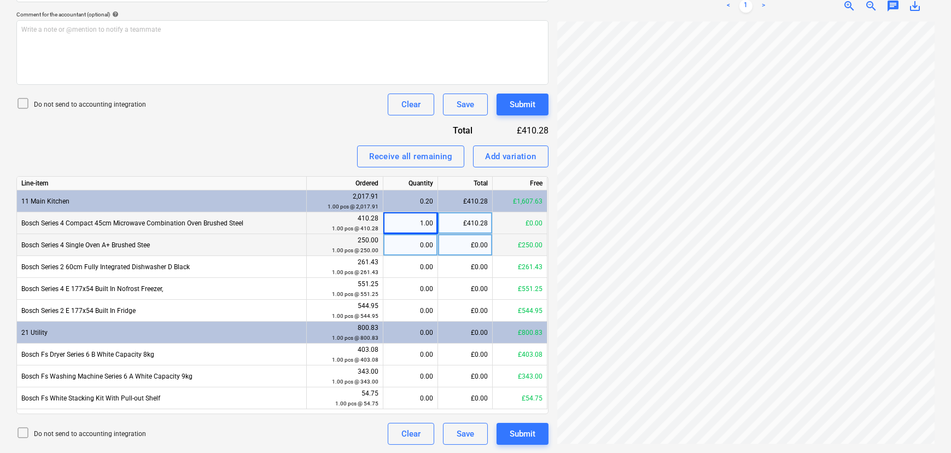
click at [394, 246] on div "0.00" at bounding box center [410, 245] width 45 height 22
type input "1"
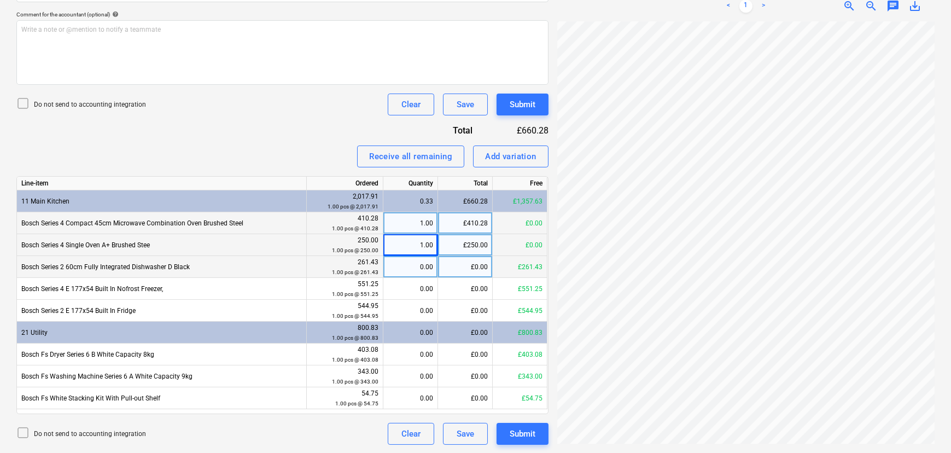
click at [397, 267] on div "0.00" at bounding box center [410, 267] width 45 height 22
type input "1"
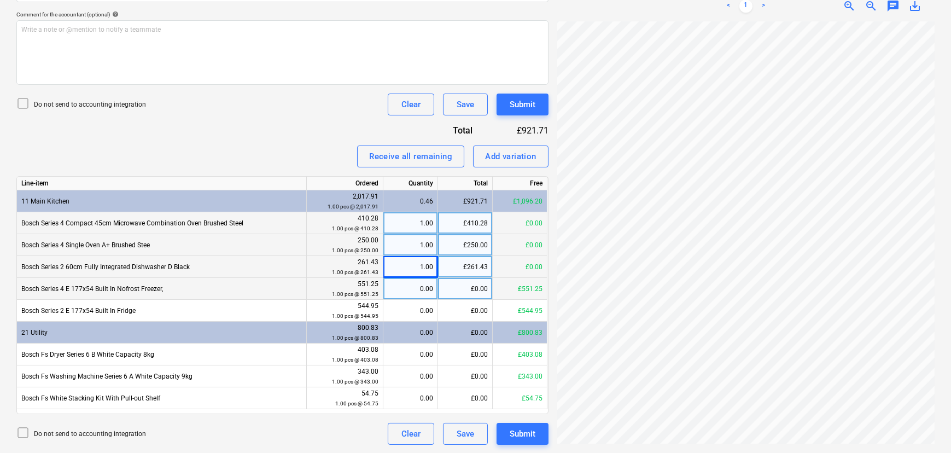
click at [400, 289] on div "0.00" at bounding box center [410, 289] width 45 height 22
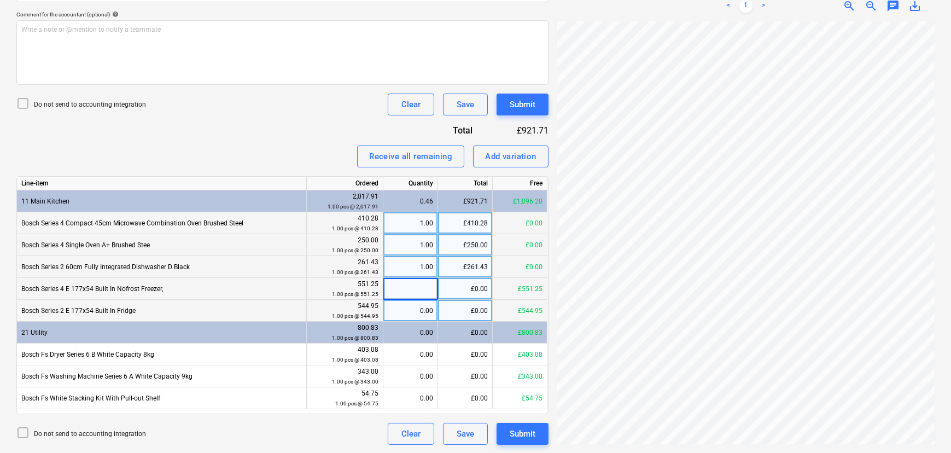
type input "1"
click at [406, 311] on div "0.00" at bounding box center [410, 311] width 45 height 22
type input "1"
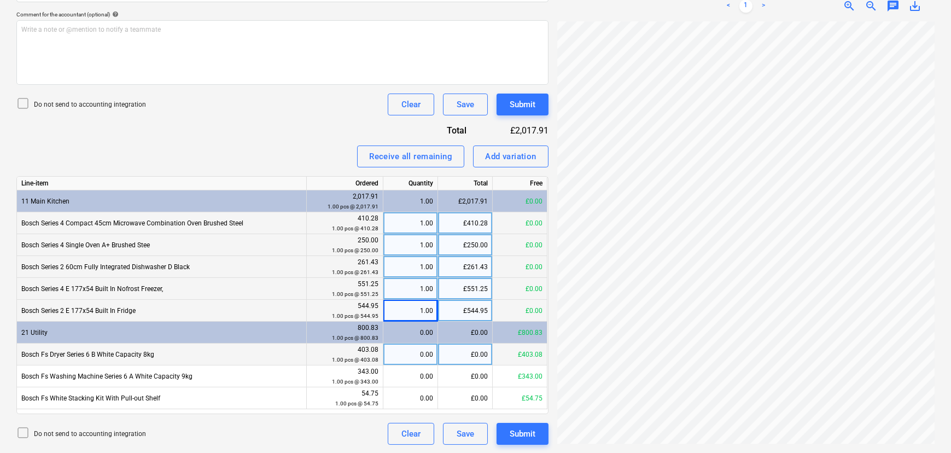
click at [411, 356] on div "0.00" at bounding box center [410, 355] width 45 height 22
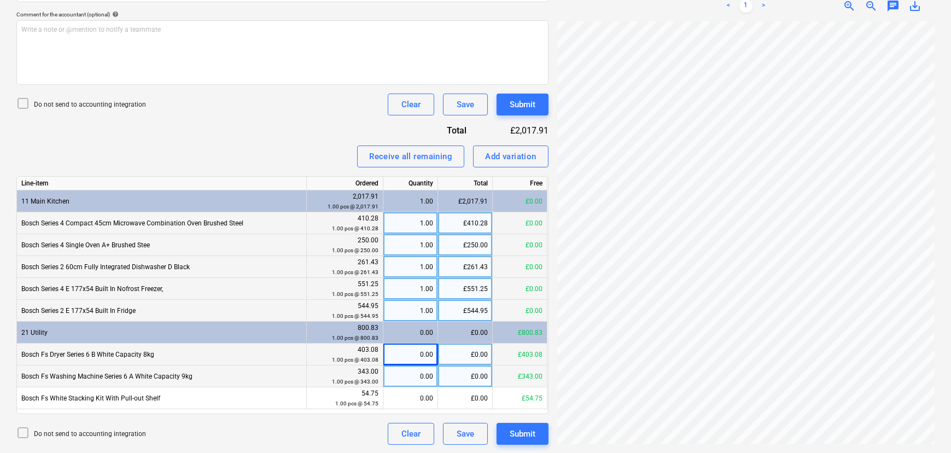
click at [411, 376] on div "0.00" at bounding box center [410, 376] width 45 height 22
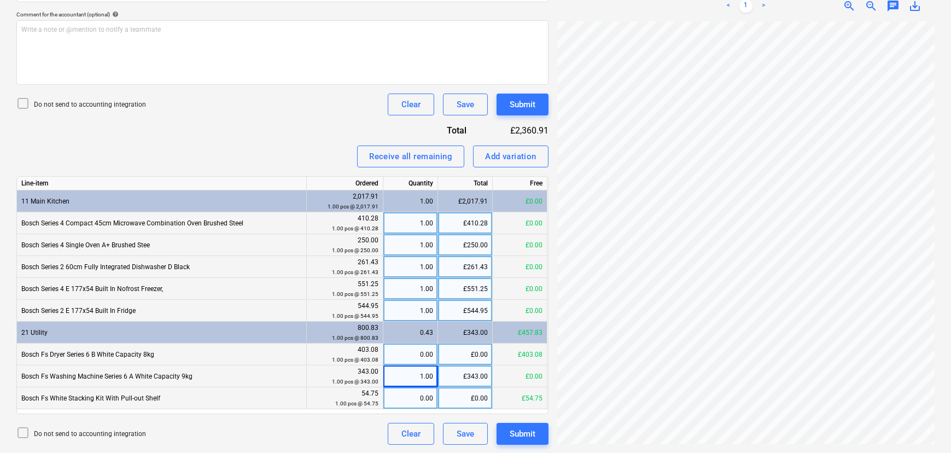
click at [415, 399] on div "0.00" at bounding box center [410, 398] width 45 height 22
type input "1"
click at [386, 432] on div "Clear Save Submit" at bounding box center [464, 434] width 170 height 22
click at [537, 438] on button "Submit" at bounding box center [523, 434] width 52 height 22
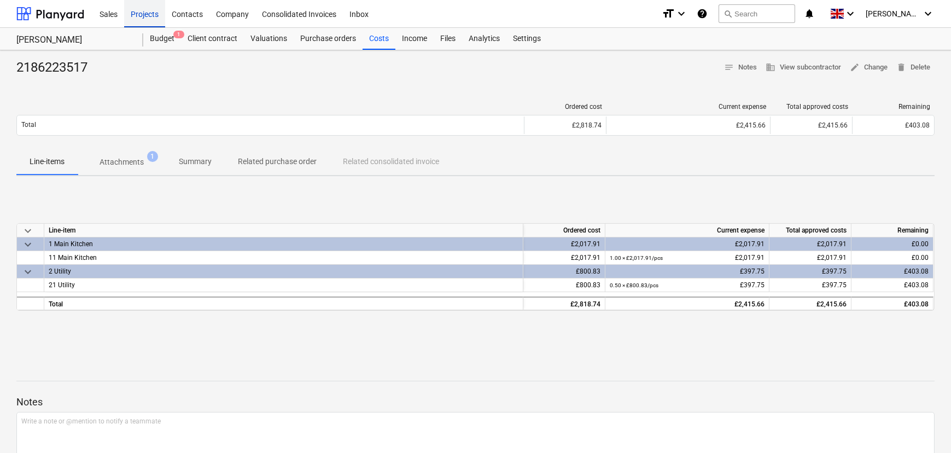
click at [153, 22] on div "Projects" at bounding box center [144, 13] width 41 height 28
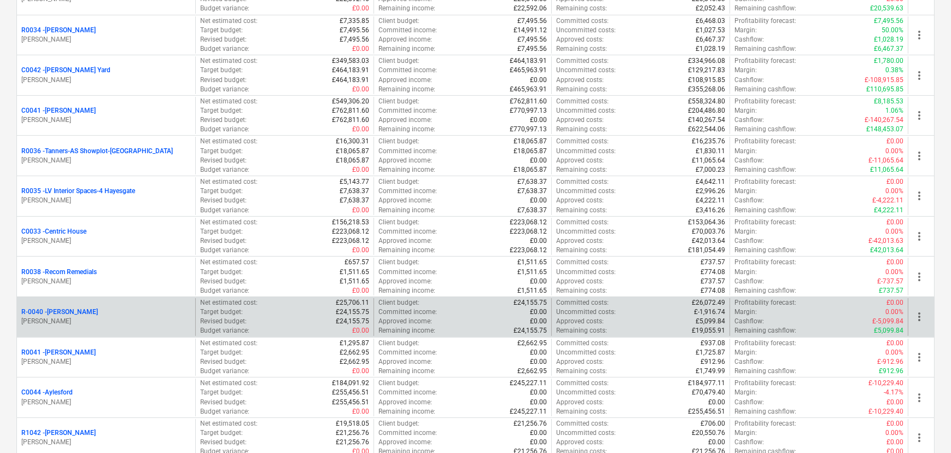
scroll to position [348, 0]
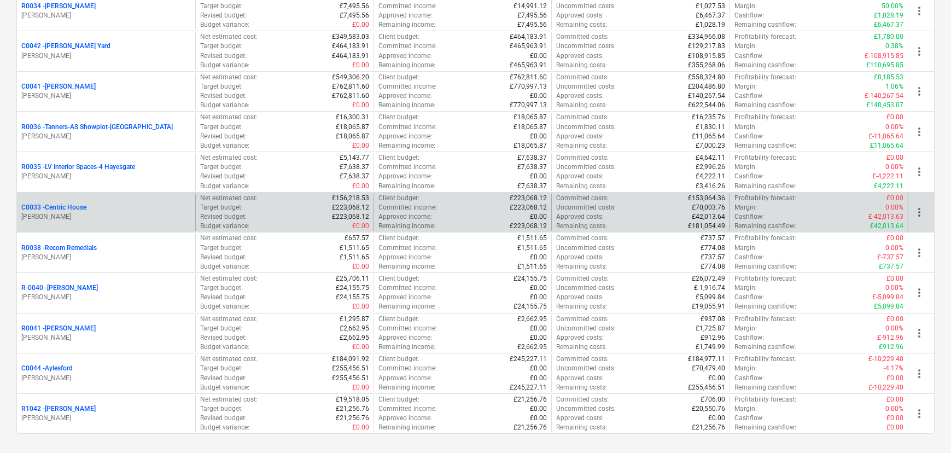
click at [56, 203] on p "C0033 - Centric House" at bounding box center [53, 207] width 65 height 9
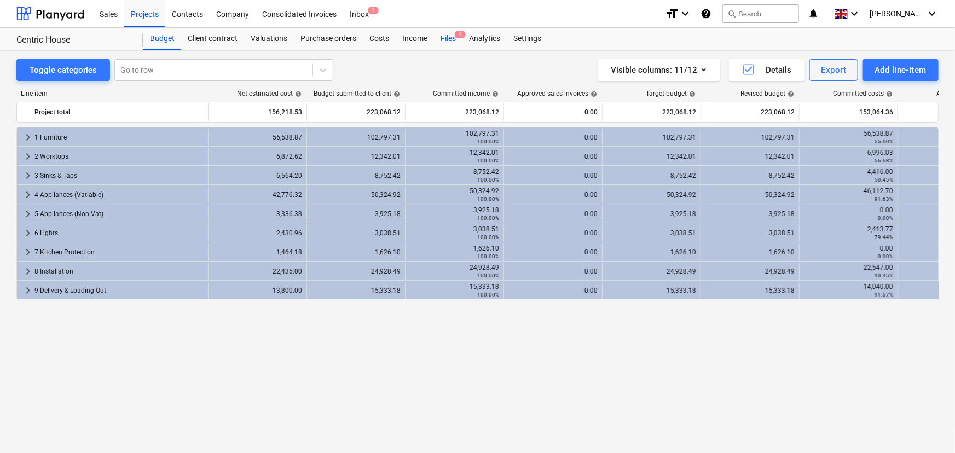
click at [452, 44] on div "Files 1" at bounding box center [448, 39] width 28 height 22
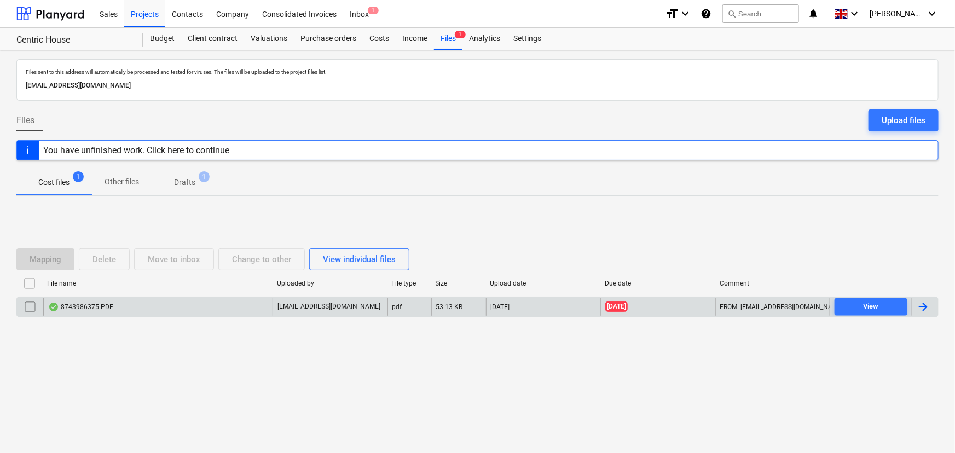
click at [110, 303] on div "8743986375.PDF" at bounding box center [80, 307] width 65 height 9
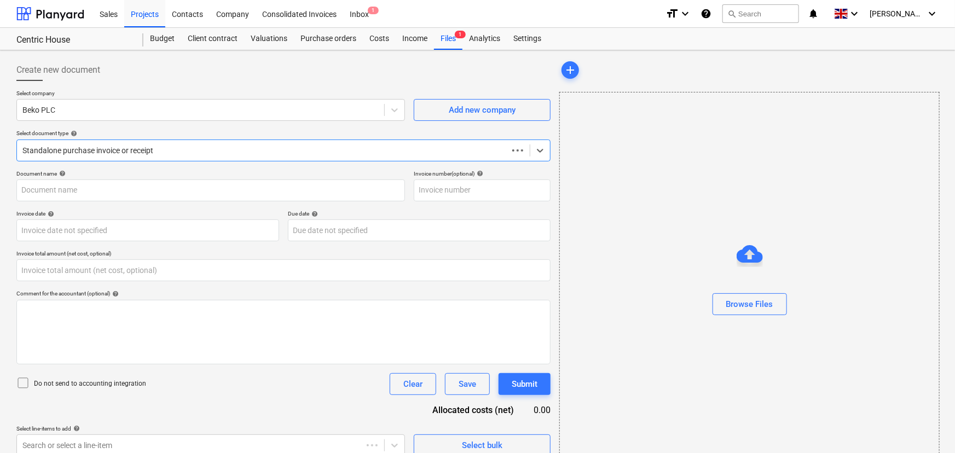
type input "0.00"
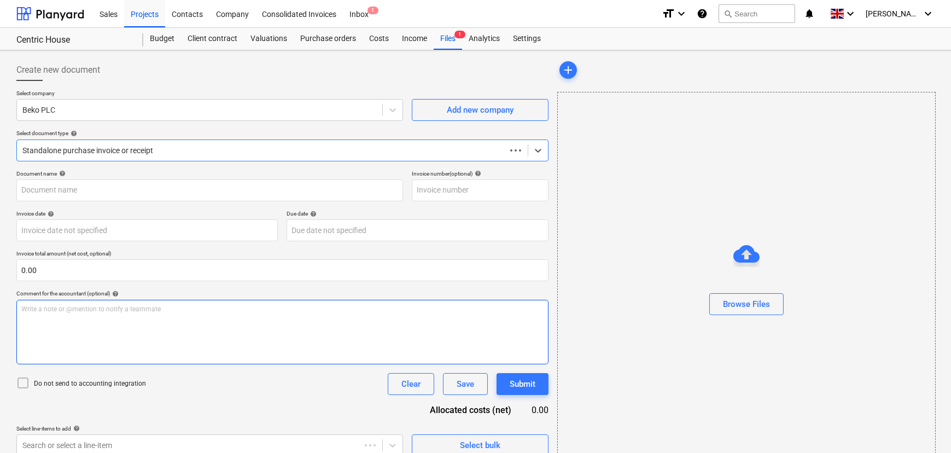
type input "8743986375"
type input "[DATE]"
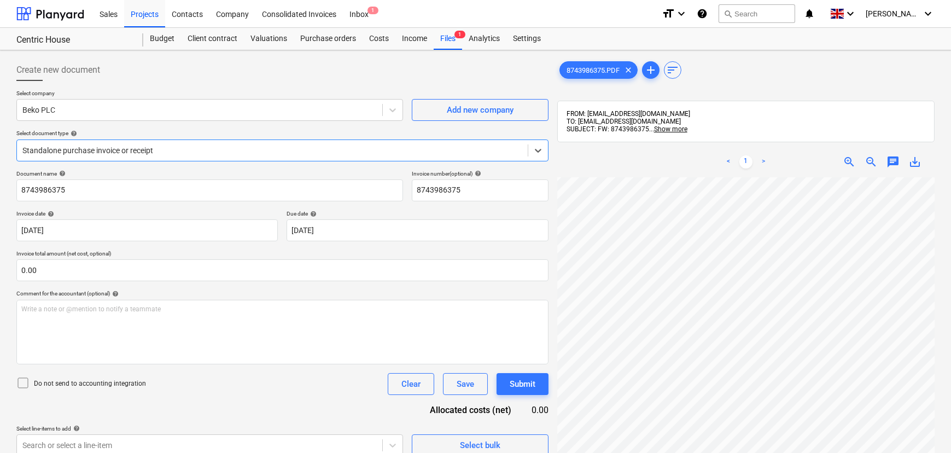
scroll to position [49, 0]
click at [199, 137] on p "Select document type help" at bounding box center [282, 134] width 532 height 9
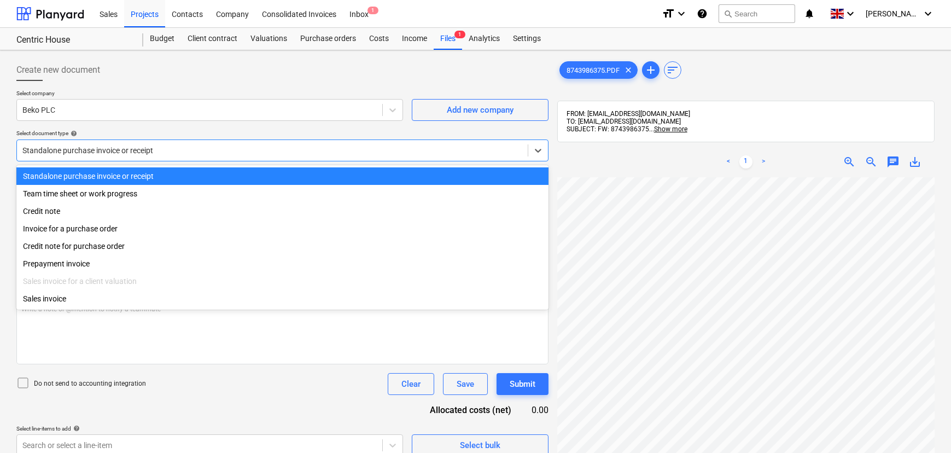
click at [156, 153] on div at bounding box center [272, 150] width 500 height 11
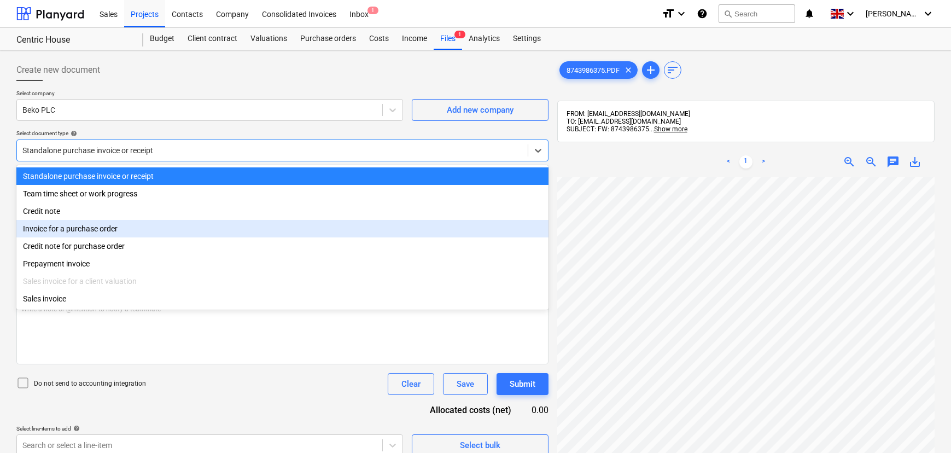
click at [101, 231] on div "Invoice for a purchase order" at bounding box center [282, 229] width 532 height 18
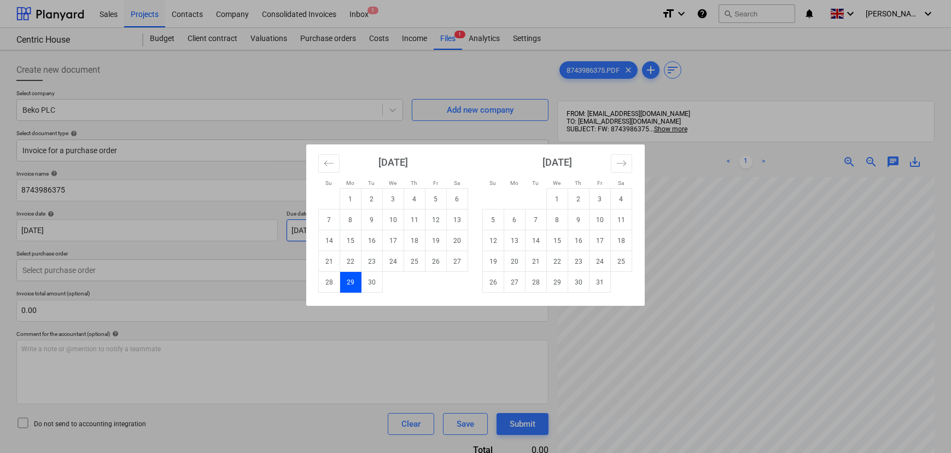
click at [325, 231] on body "Sales Projects Contacts Company Consolidated Invoices Inbox 1 format_size keybo…" at bounding box center [475, 226] width 951 height 453
click at [602, 287] on td "31" at bounding box center [600, 282] width 21 height 21
type input "[DATE]"
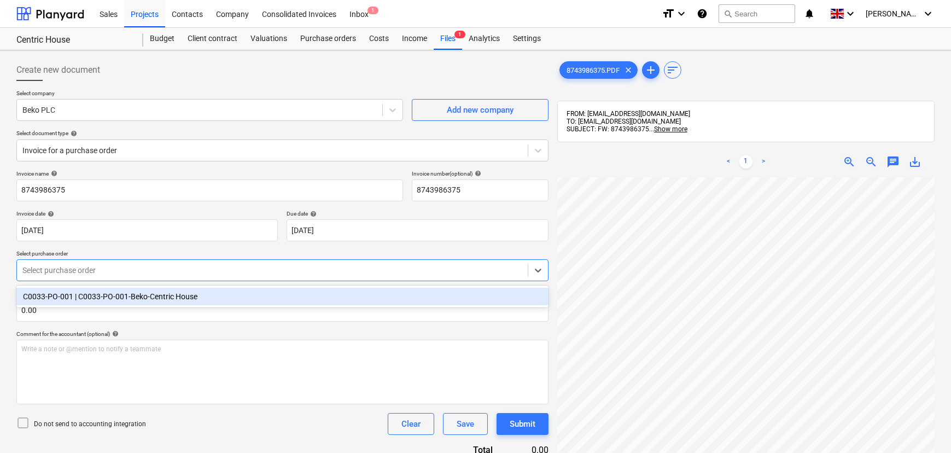
click at [128, 271] on div at bounding box center [272, 270] width 500 height 11
click at [118, 301] on div "C0033-PO-001 | C0033-PO-001-Beko-Centric House" at bounding box center [282, 297] width 532 height 18
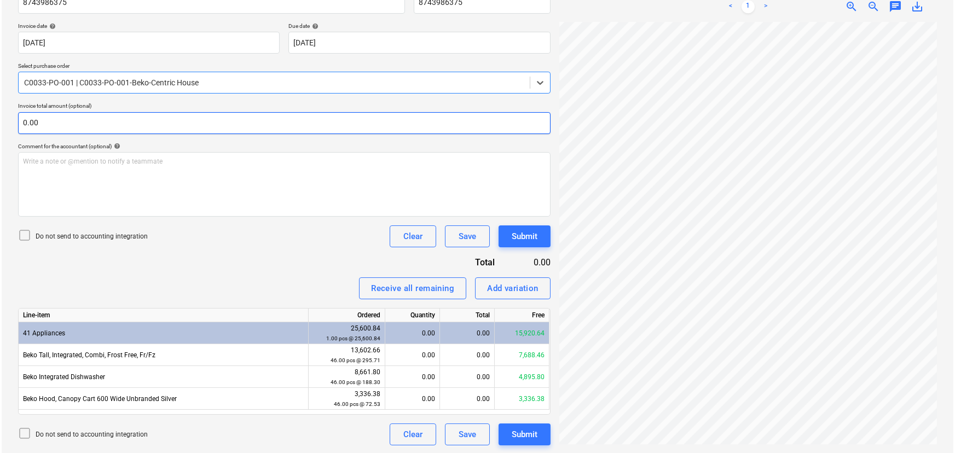
scroll to position [188, 0]
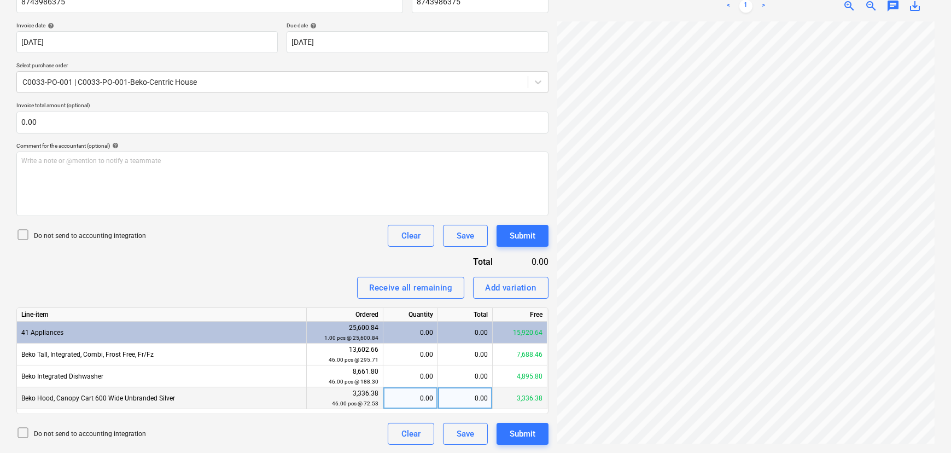
click at [411, 399] on div "0.00" at bounding box center [410, 398] width 45 height 22
type input "1"
click at [292, 429] on div "Do not send to accounting integration Clear Save Submit" at bounding box center [282, 434] width 532 height 22
click at [534, 431] on div "Submit" at bounding box center [523, 434] width 26 height 14
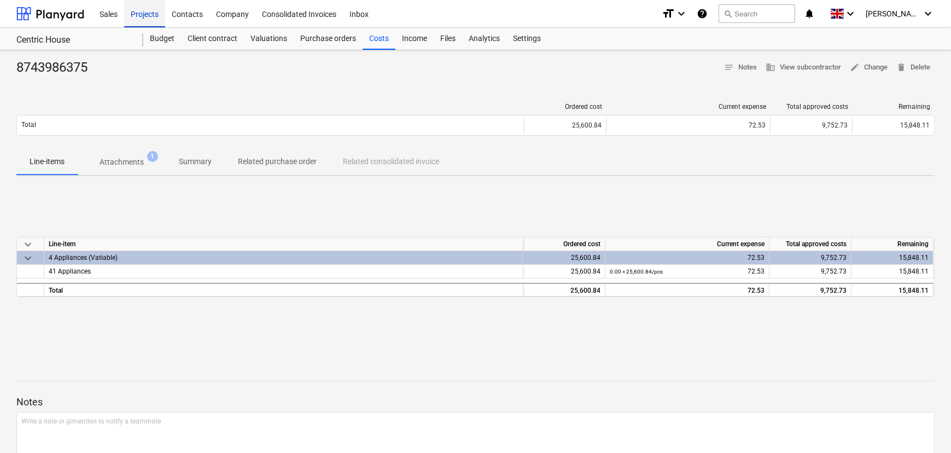
click at [159, 13] on div "Projects" at bounding box center [144, 13] width 41 height 28
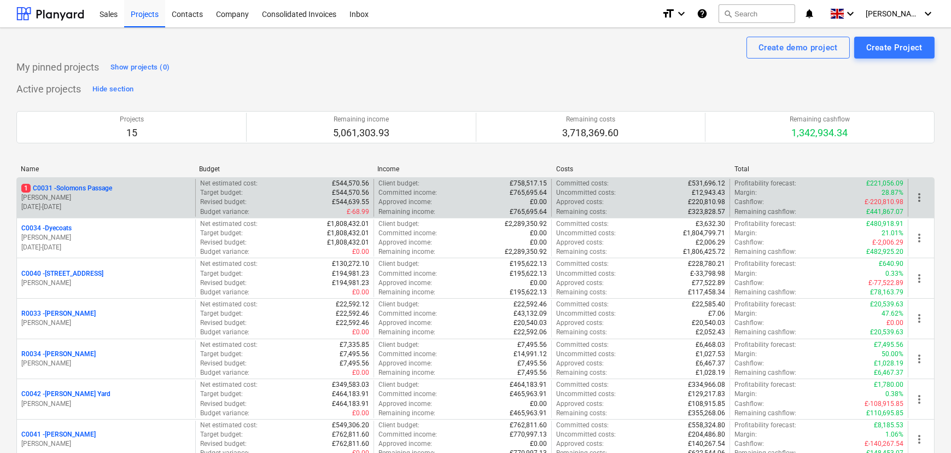
click at [49, 185] on p "1 C0031 - Solomons Passage" at bounding box center [66, 188] width 91 height 9
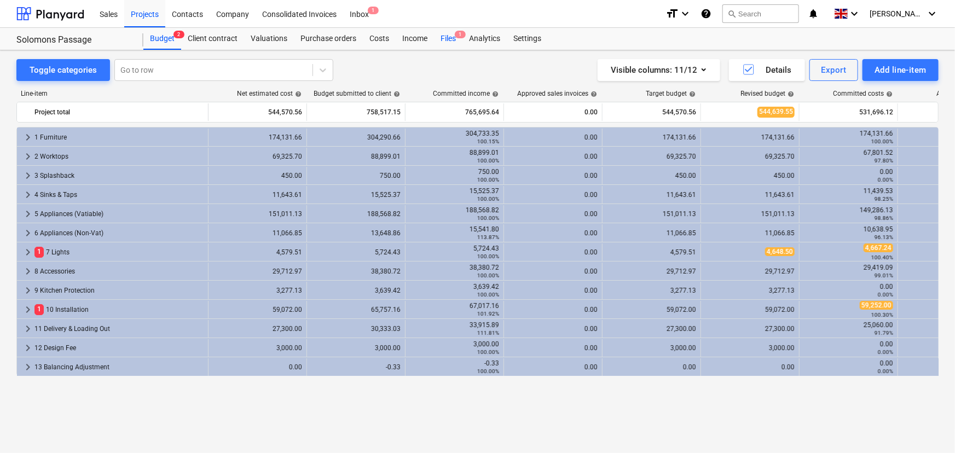
click at [445, 38] on div "Files 1" at bounding box center [448, 39] width 28 height 22
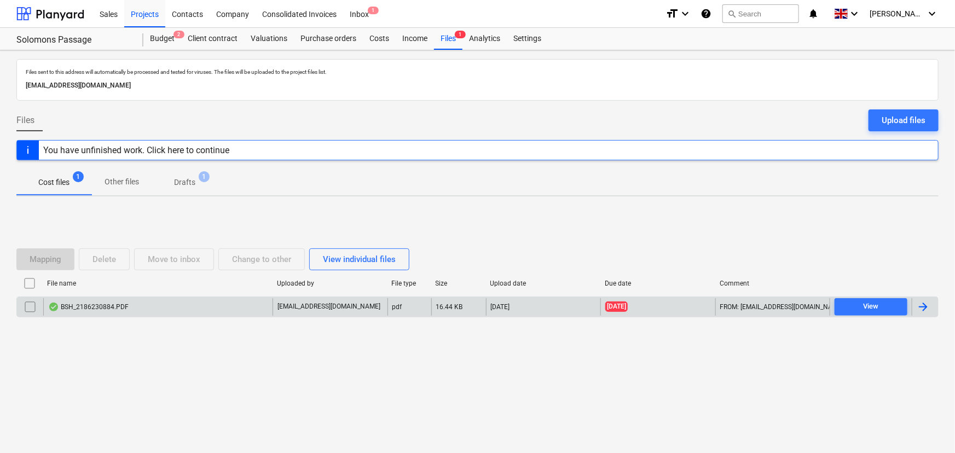
click at [138, 311] on div "BSH_2186230884.PDF" at bounding box center [157, 307] width 229 height 18
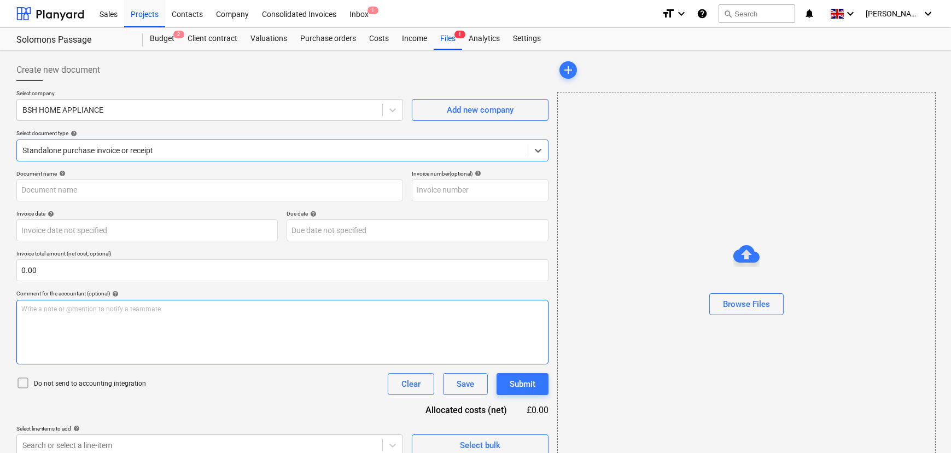
type input "2186230884"
type input "[DATE]"
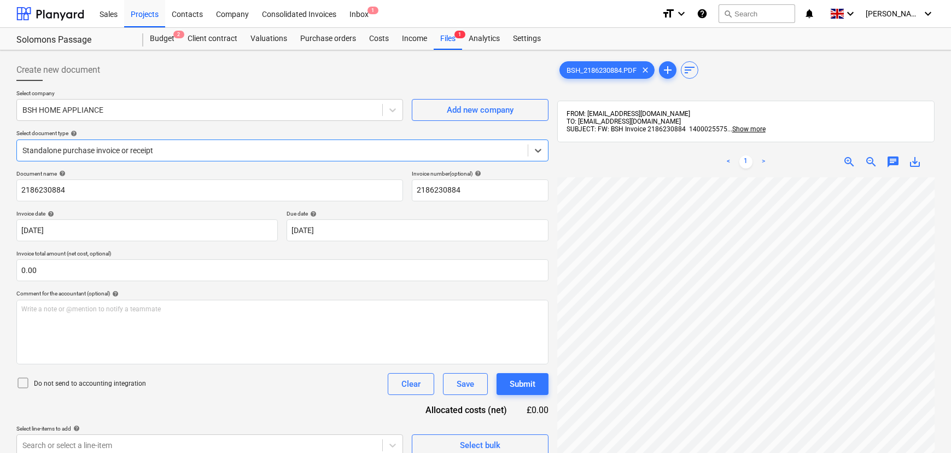
click at [222, 149] on div at bounding box center [272, 150] width 500 height 11
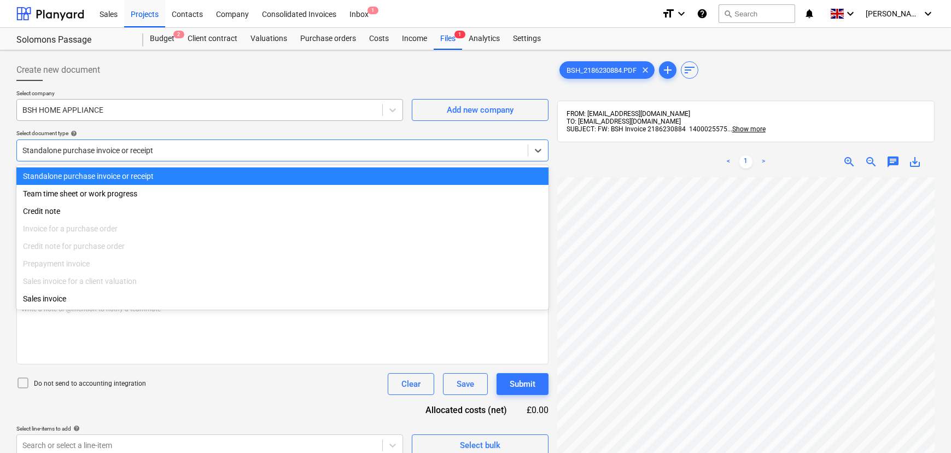
click at [113, 115] on div at bounding box center [199, 109] width 354 height 11
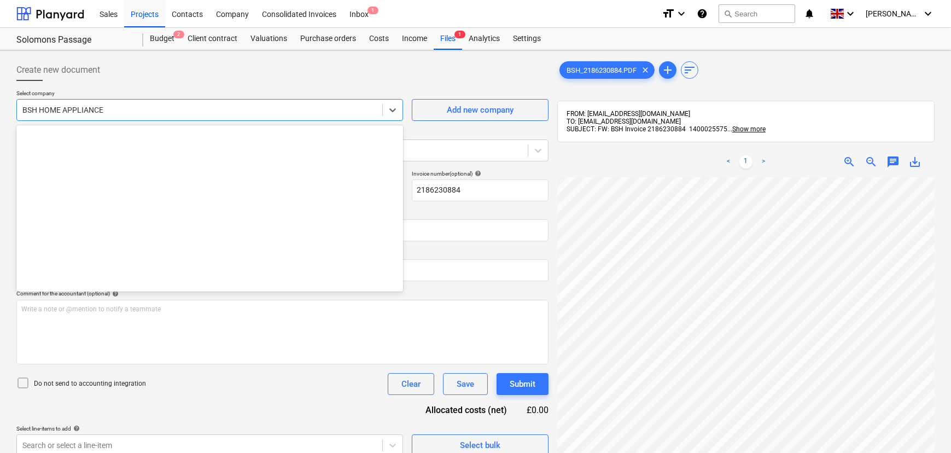
scroll to position [2949, 0]
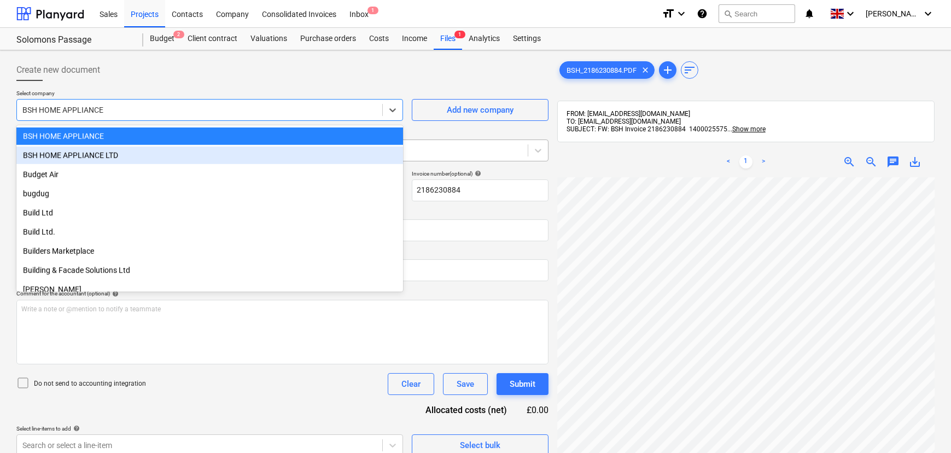
click at [113, 150] on div "BSH HOME APPLIANCE LTD" at bounding box center [209, 156] width 387 height 18
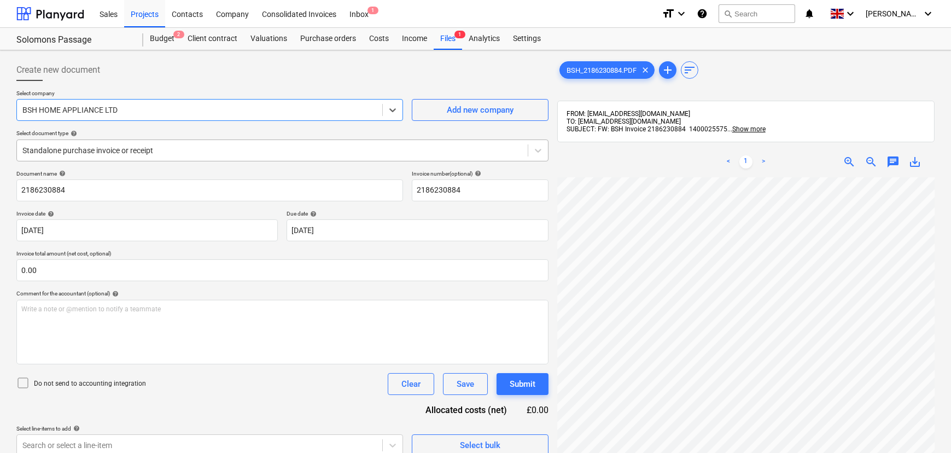
click at [113, 148] on div at bounding box center [272, 150] width 500 height 11
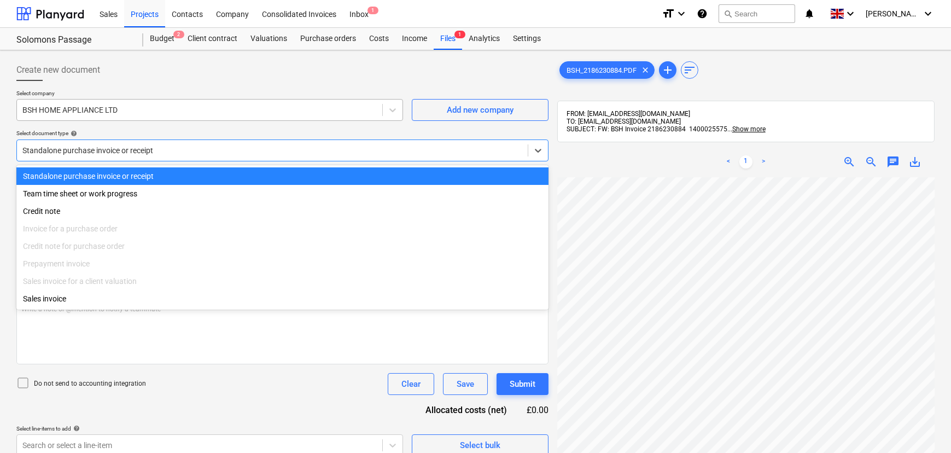
click at [110, 111] on div at bounding box center [199, 109] width 354 height 11
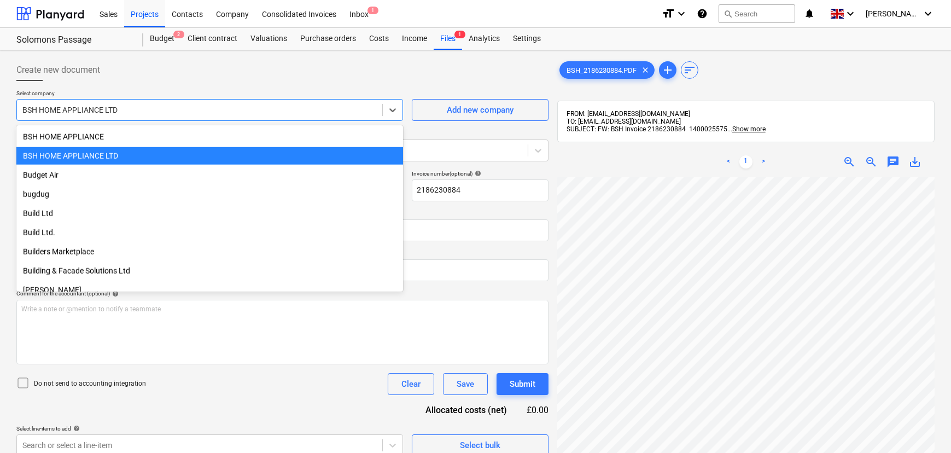
scroll to position [2918, 0]
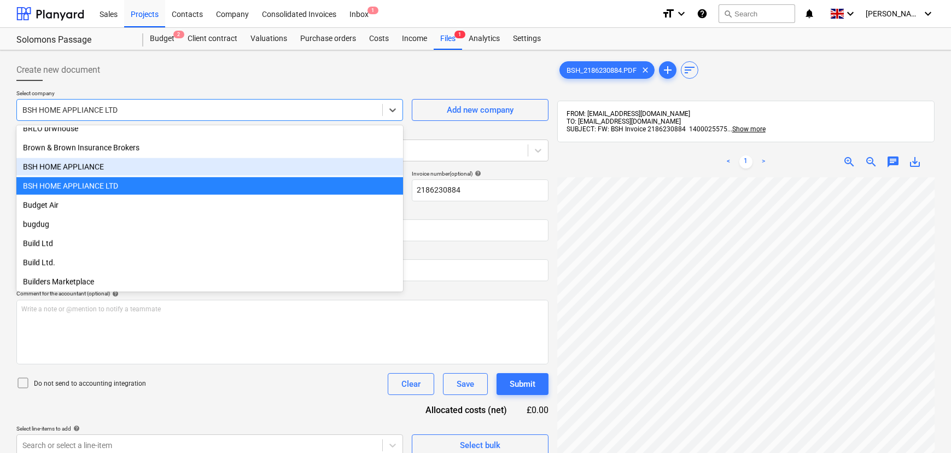
click at [118, 164] on div "BSH HOME APPLIANCE" at bounding box center [209, 167] width 387 height 18
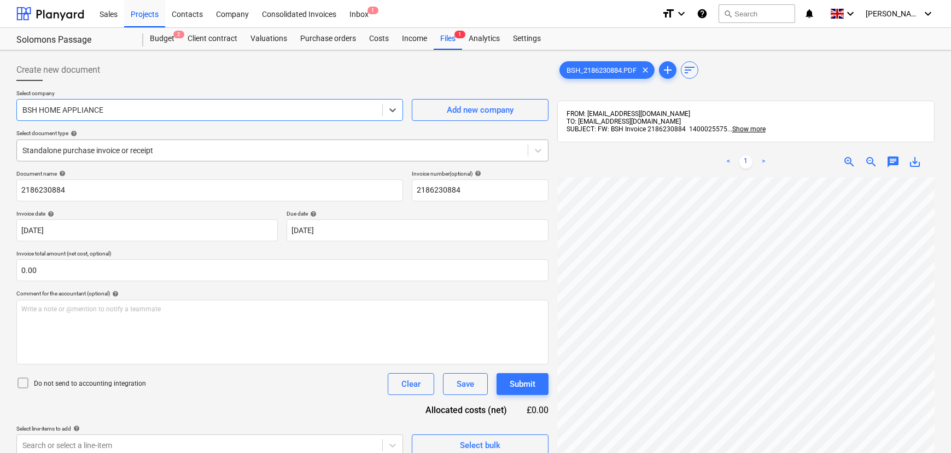
click at [115, 148] on div at bounding box center [272, 150] width 500 height 11
click at [115, 143] on div "Standalone purchase invoice or receipt" at bounding box center [272, 150] width 511 height 15
click at [143, 12] on div "Projects" at bounding box center [144, 13] width 41 height 28
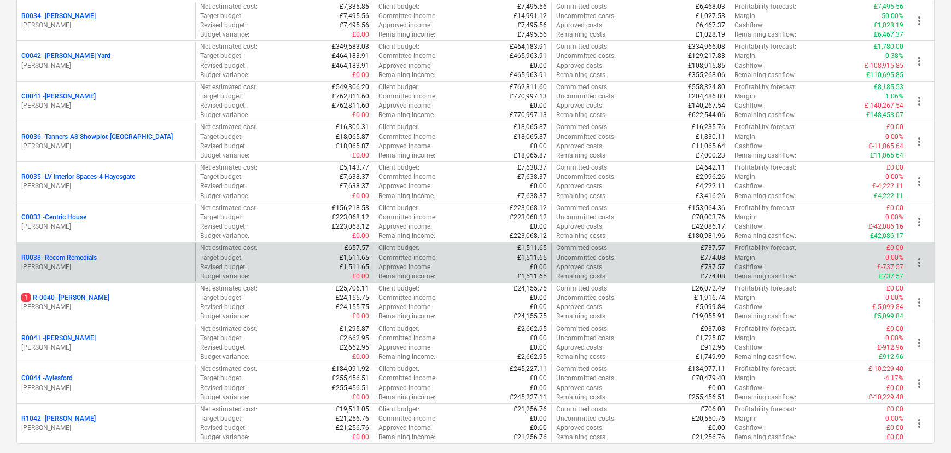
scroll to position [348, 0]
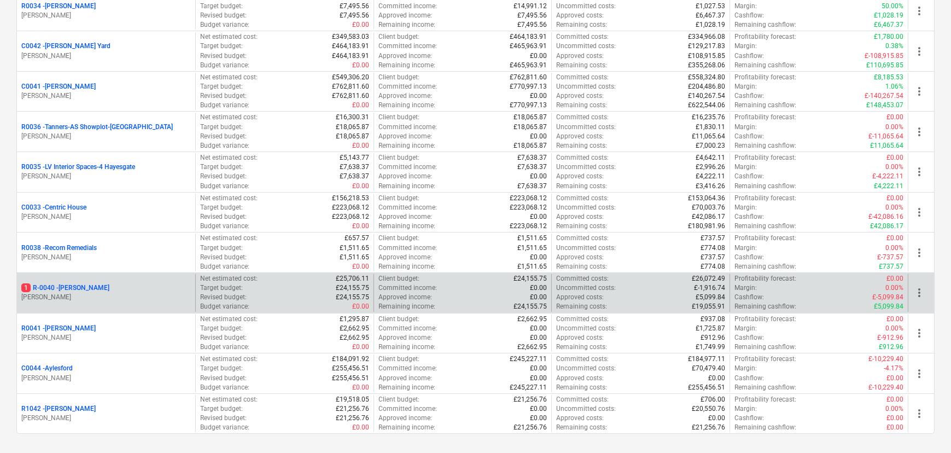
click at [93, 286] on p "1 R-0040 - [PERSON_NAME]" at bounding box center [65, 287] width 88 height 9
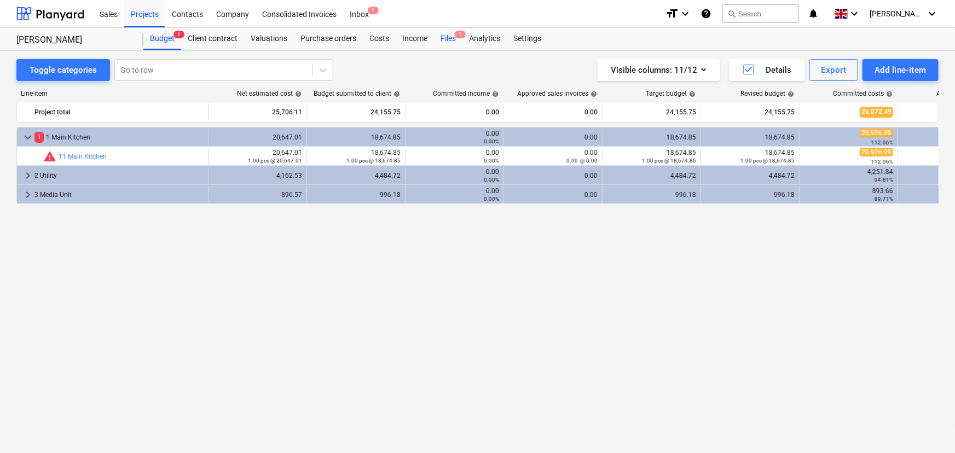
click at [443, 37] on div "Files 1" at bounding box center [448, 39] width 28 height 22
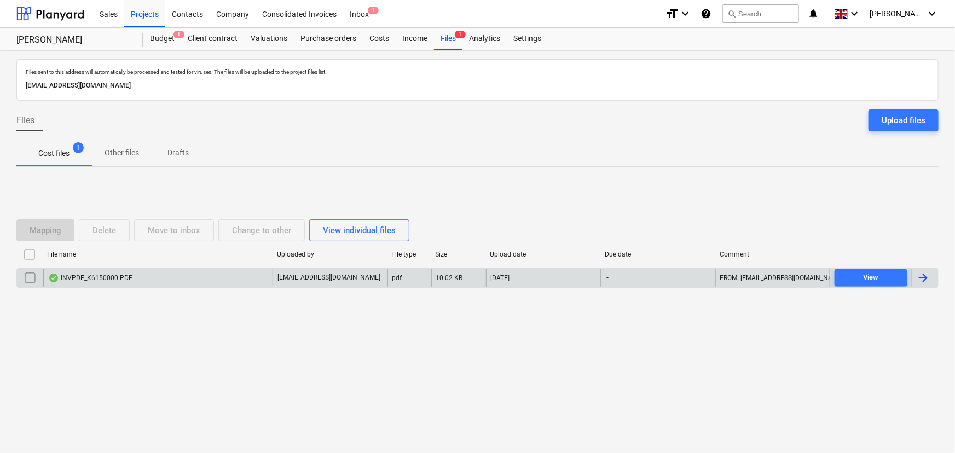
click at [187, 280] on div "INVPDF_K6150000.PDF" at bounding box center [157, 278] width 229 height 18
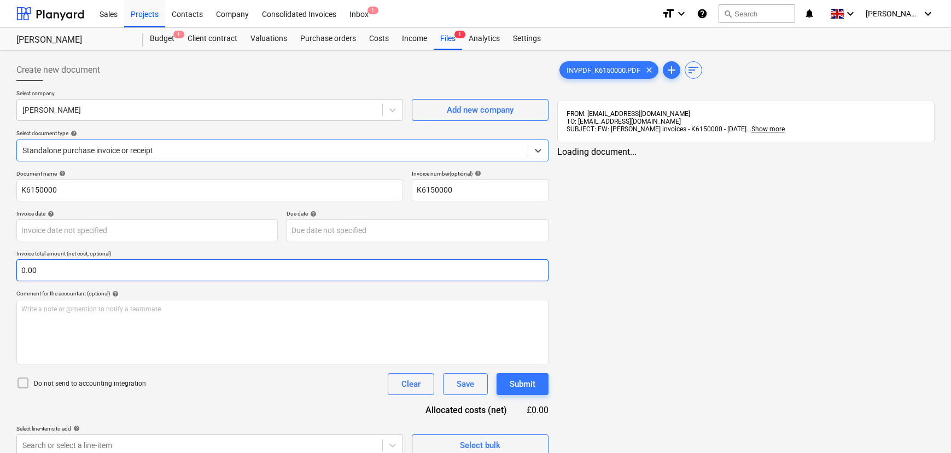
type input "K6150000"
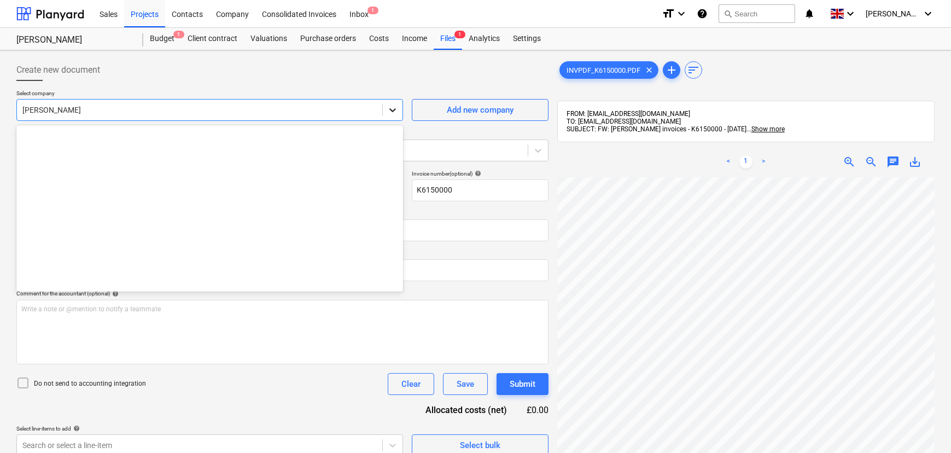
click at [391, 111] on icon at bounding box center [392, 109] width 11 height 11
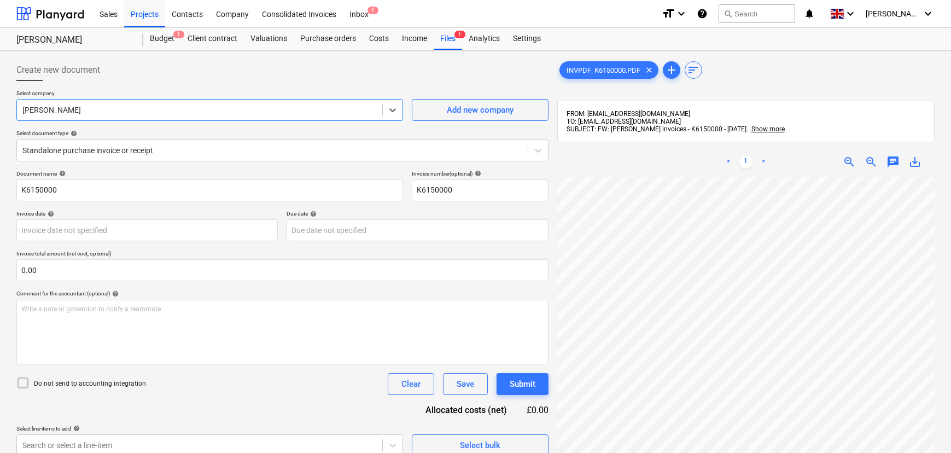
drag, startPoint x: 5, startPoint y: 116, endPoint x: 10, endPoint y: 111, distance: 7.4
click at [0, 114] on div "Create new document Select company Select is focused ,type to refine list, pres…" at bounding box center [475, 329] width 951 height 558
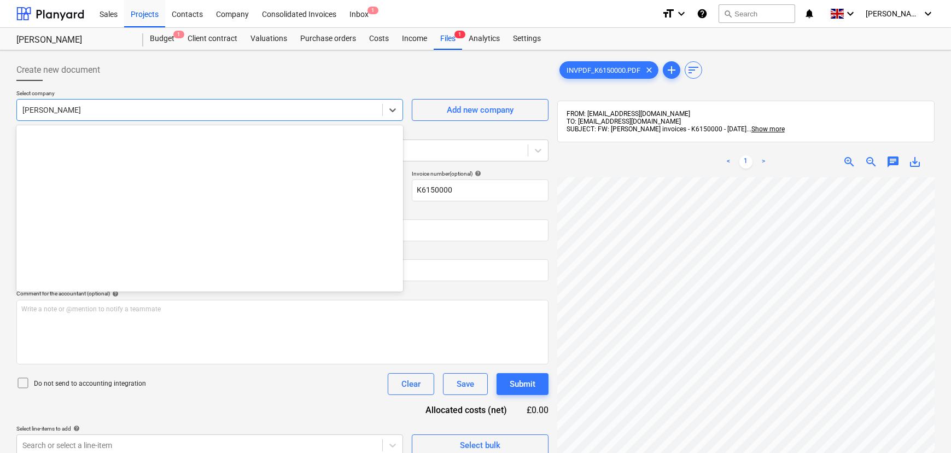
click at [44, 109] on div at bounding box center [199, 109] width 354 height 11
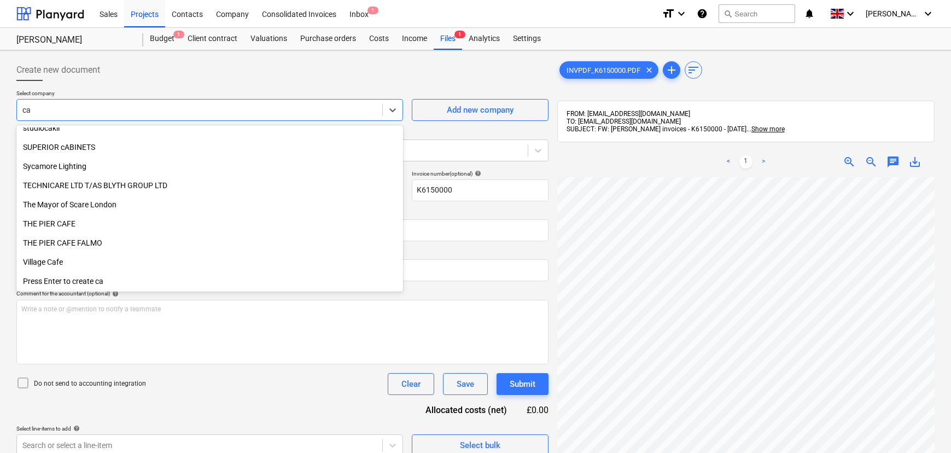
scroll to position [1272, 0]
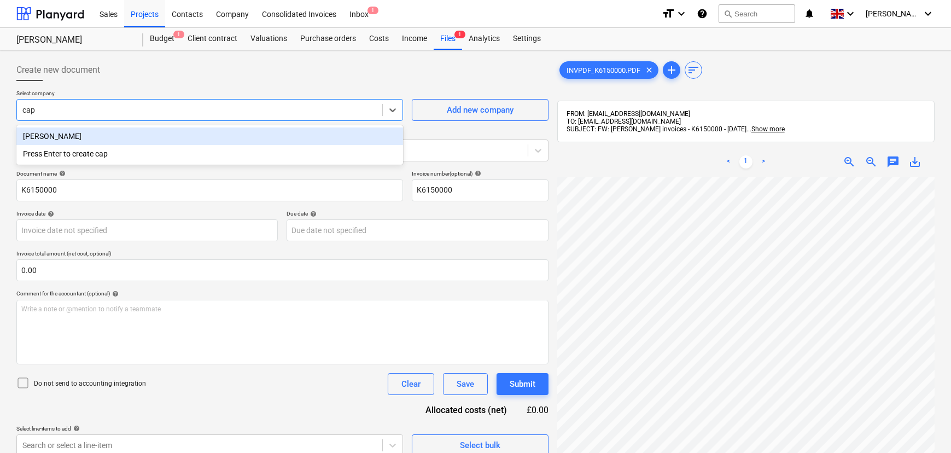
type input "capl"
click at [69, 135] on div "[PERSON_NAME]" at bounding box center [209, 136] width 387 height 18
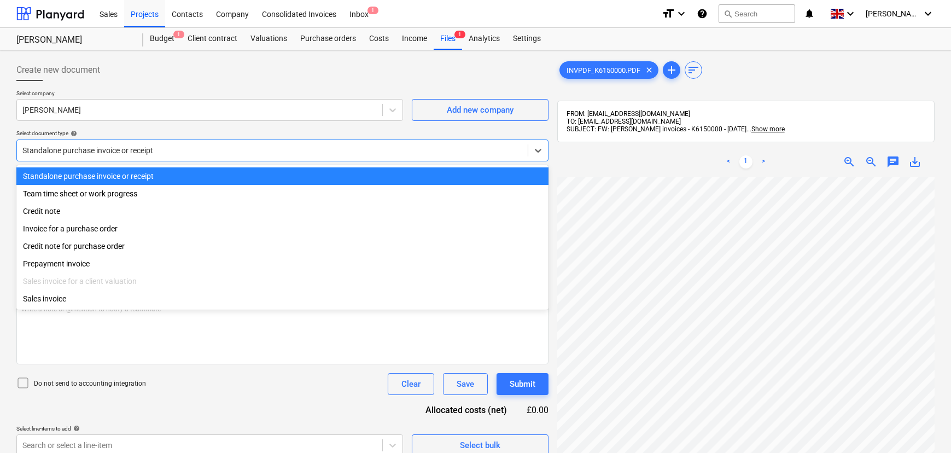
click at [71, 146] on div "Standalone purchase invoice or receipt" at bounding box center [282, 150] width 532 height 22
click at [75, 149] on div at bounding box center [272, 150] width 500 height 11
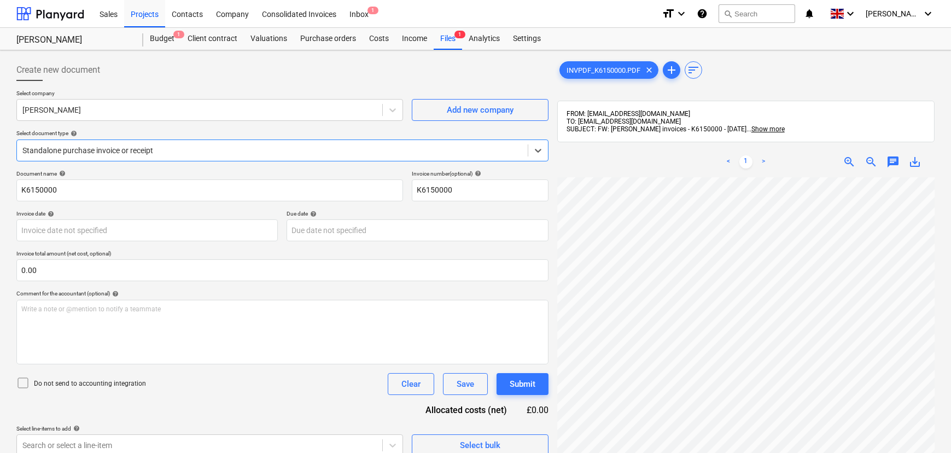
click at [75, 149] on div at bounding box center [272, 150] width 500 height 11
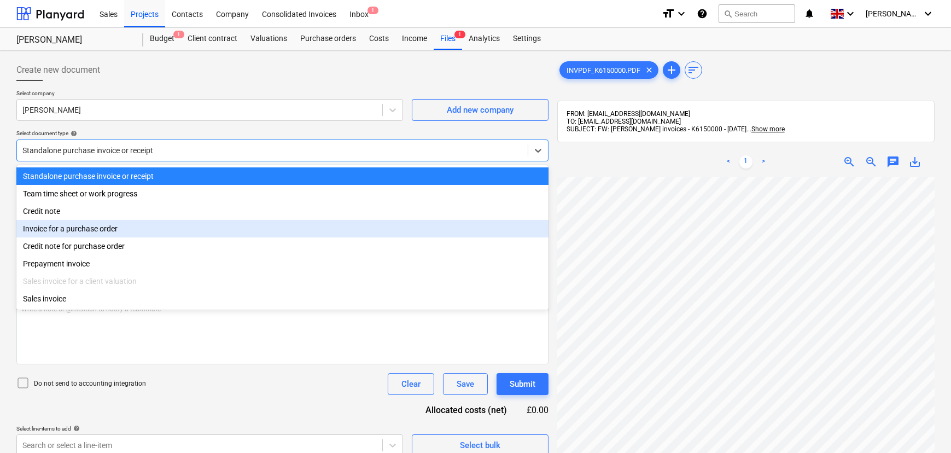
drag, startPoint x: 73, startPoint y: 243, endPoint x: 71, endPoint y: 233, distance: 10.0
click at [71, 233] on div "Standalone purchase invoice or receipt Team time sheet or work progress Credit …" at bounding box center [282, 237] width 532 height 144
click at [71, 233] on div "Invoice for a purchase order" at bounding box center [282, 229] width 532 height 18
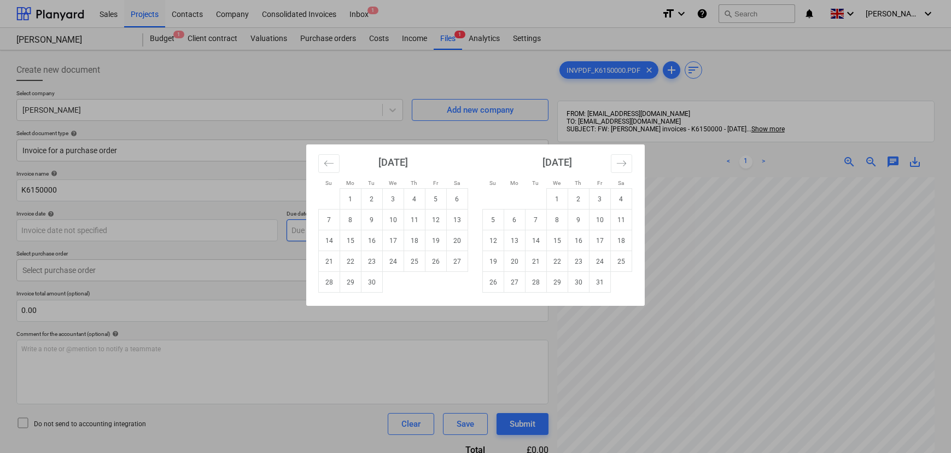
click at [353, 235] on body "Sales Projects Contacts Company Consolidated Invoices Inbox 1 format_size keybo…" at bounding box center [475, 226] width 951 height 453
click at [596, 283] on td "31" at bounding box center [600, 282] width 21 height 21
type input "[DATE]"
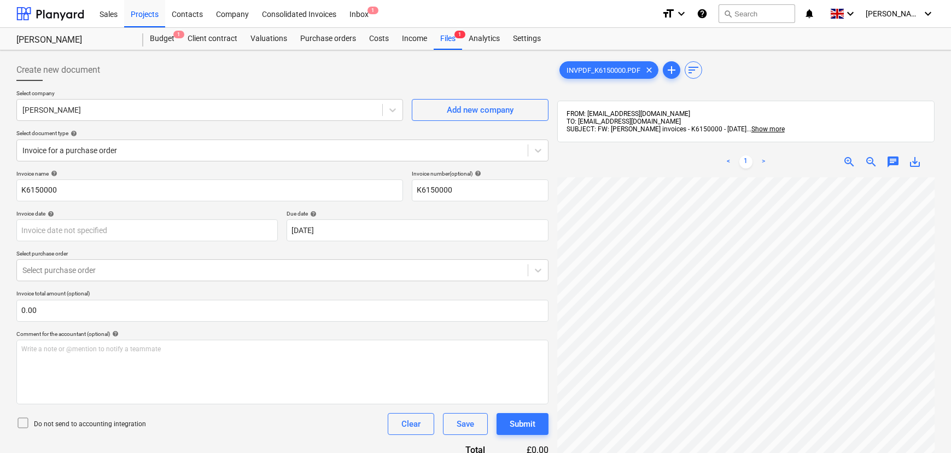
click at [380, 285] on div "Invoice name help K6150000 Invoice number (optional) help K6150000 Invoice date…" at bounding box center [282, 313] width 532 height 286
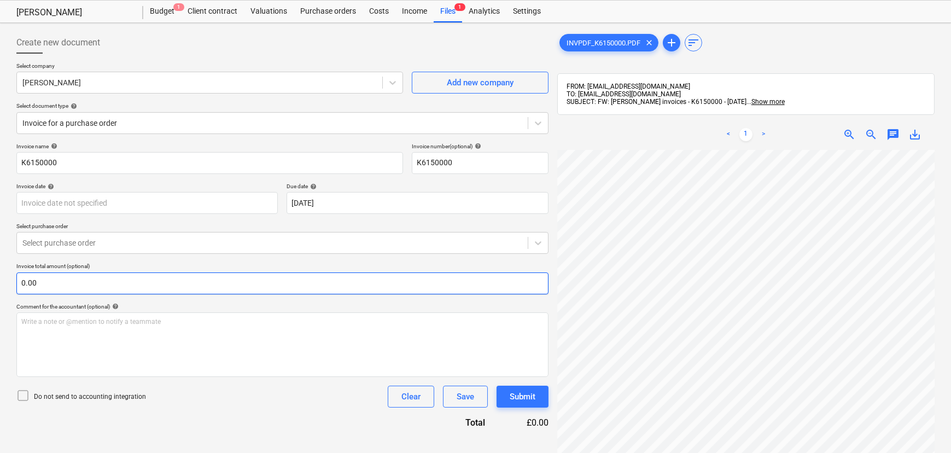
scroll to position [49, 0]
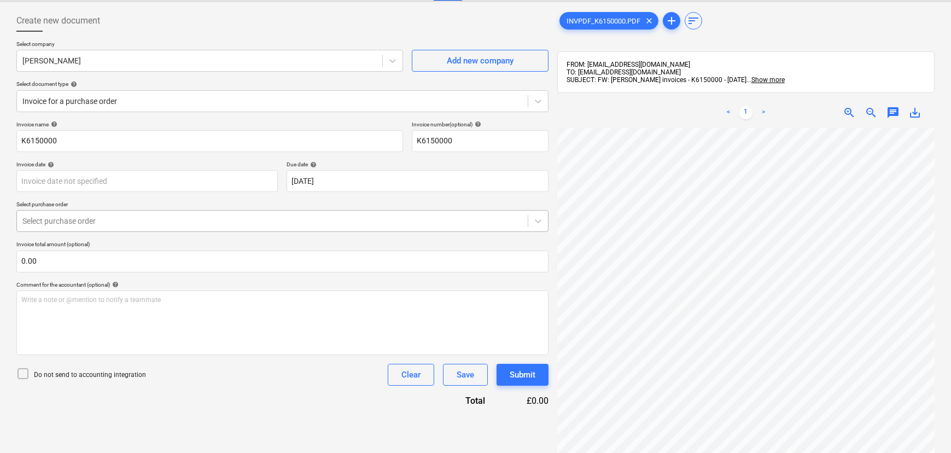
click at [211, 220] on div at bounding box center [272, 221] width 500 height 11
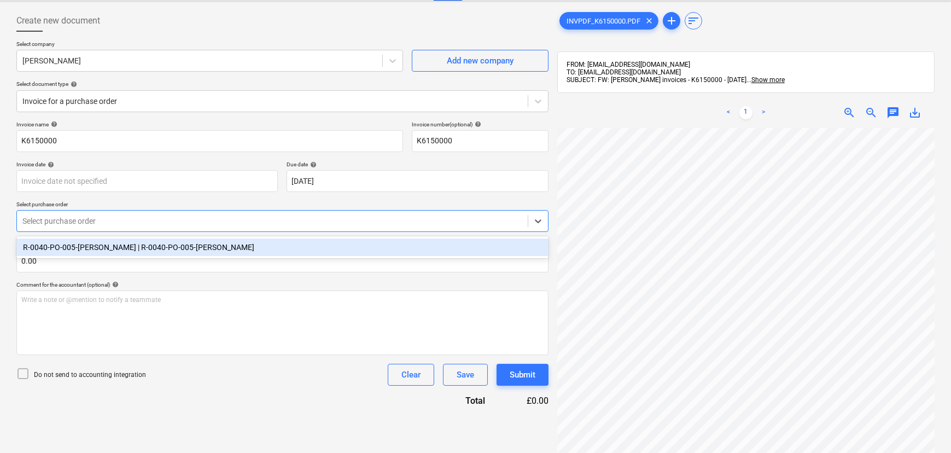
click at [163, 255] on div "R-0040-PO-005-[PERSON_NAME] | R-0040-PO-005-[PERSON_NAME]" at bounding box center [282, 248] width 532 height 18
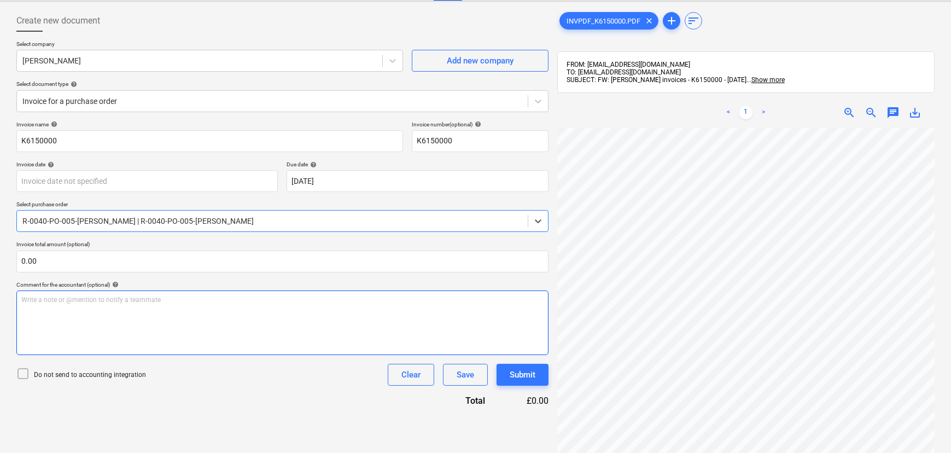
click at [293, 302] on p "Write a note or @mention to notify a teammate [PERSON_NAME]" at bounding box center [282, 299] width 522 height 9
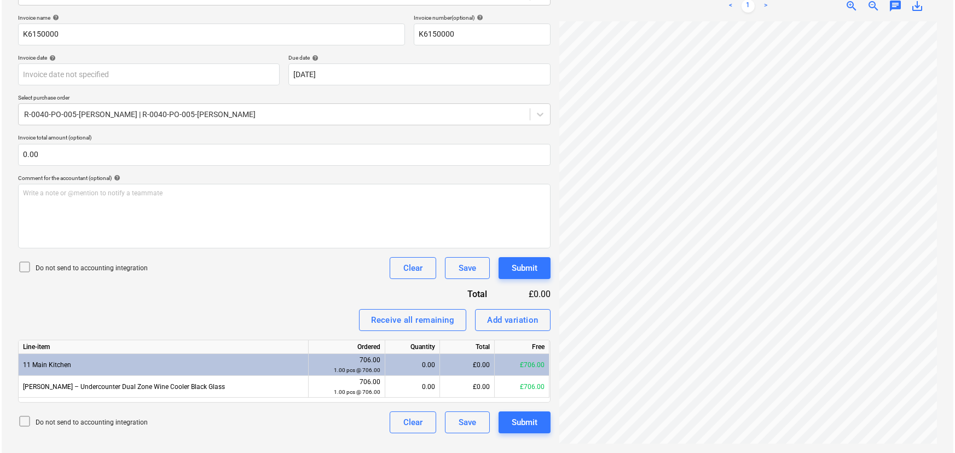
scroll to position [0, 36]
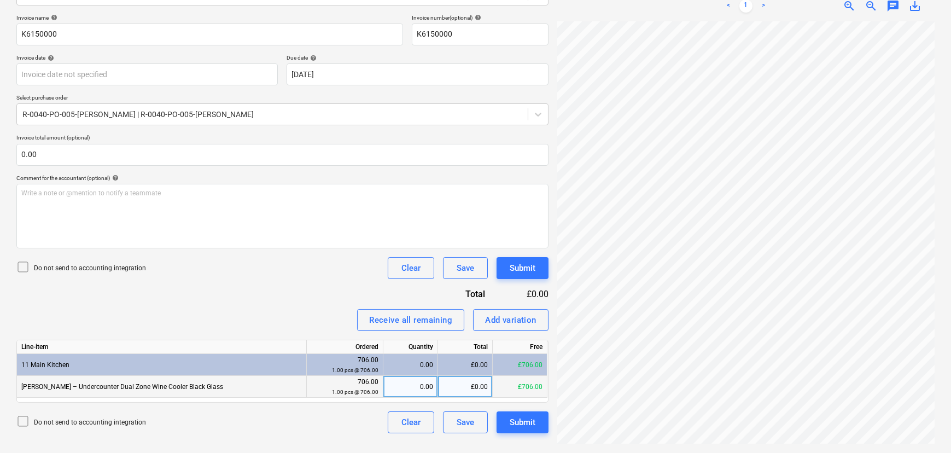
click at [411, 382] on div "0.00" at bounding box center [410, 387] width 45 height 22
type input "1"
click at [288, 437] on div "Create new document Select company [PERSON_NAME] Add new company Select documen…" at bounding box center [282, 174] width 541 height 550
click at [513, 419] on div "Submit" at bounding box center [523, 422] width 26 height 14
